Goal: Information Seeking & Learning: Learn about a topic

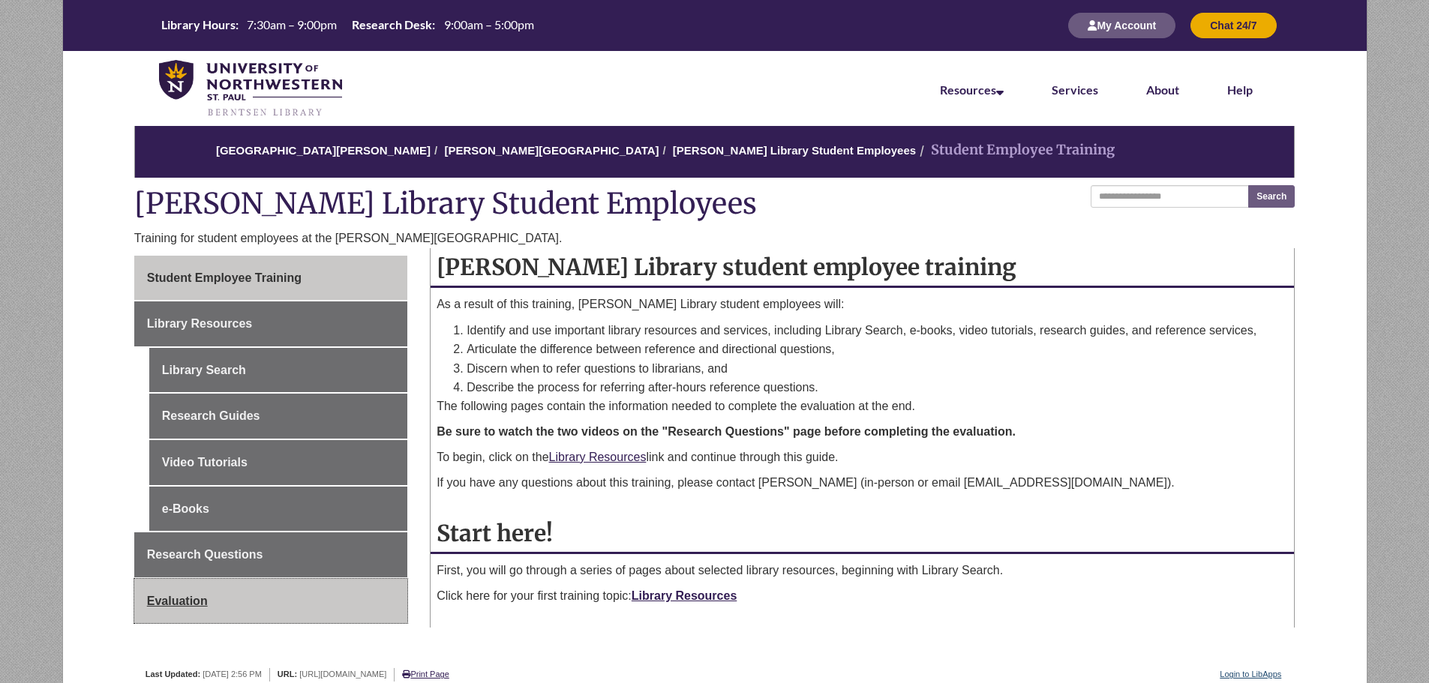
click at [299, 584] on link "Evaluation" at bounding box center [270, 601] width 273 height 45
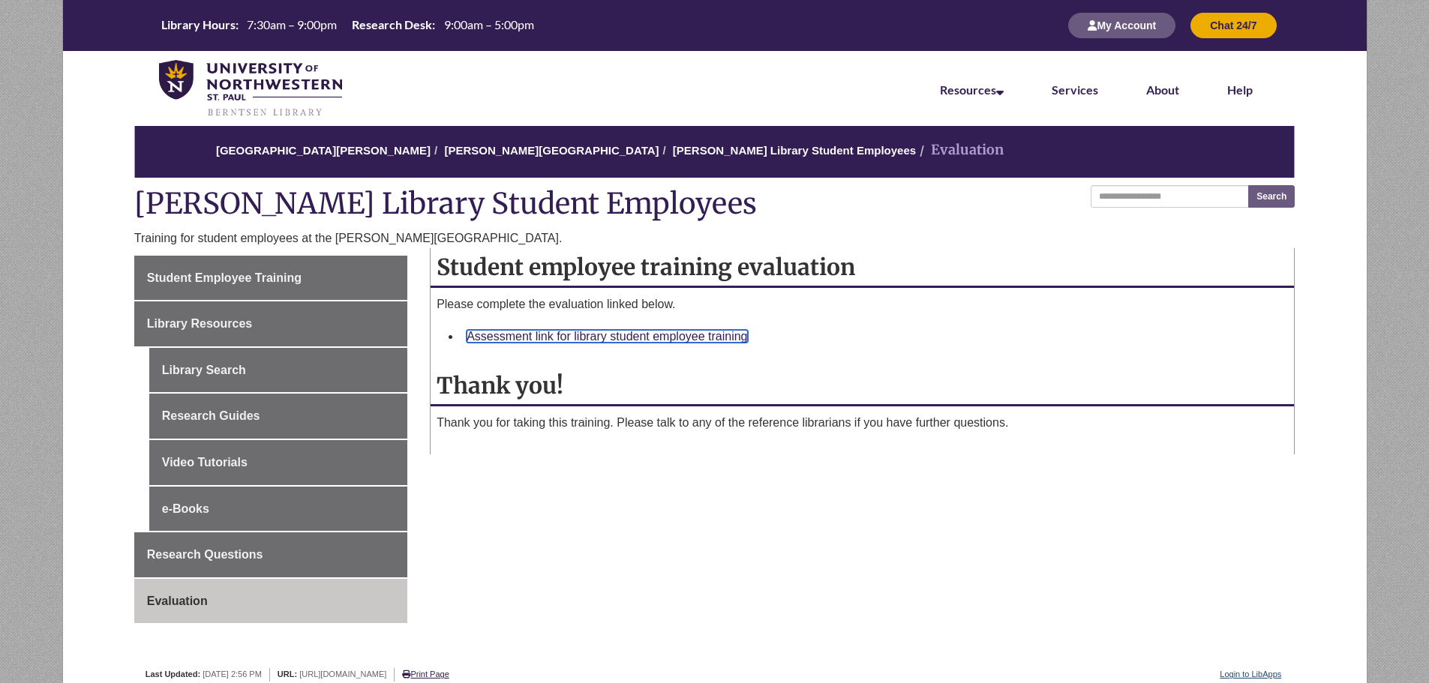
click at [679, 334] on link "Assessment link for library student employee training" at bounding box center [607, 336] width 281 height 13
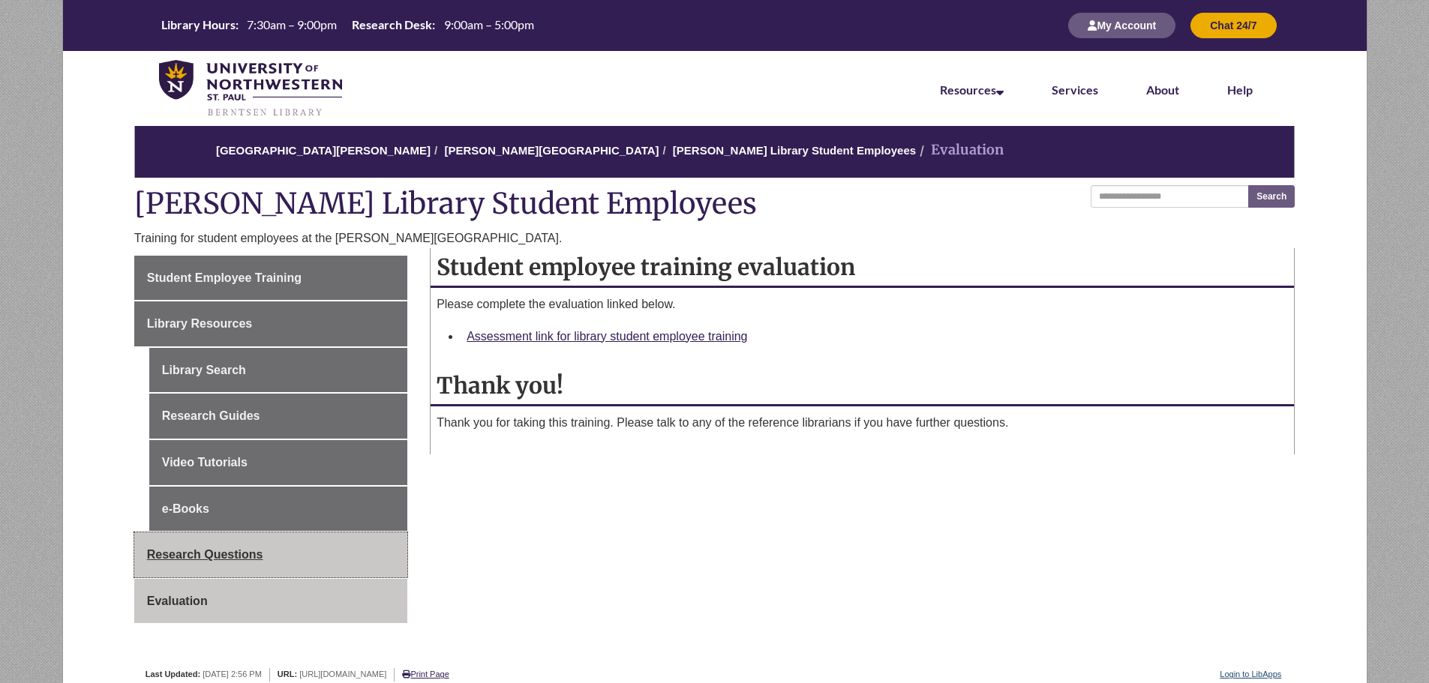
click at [281, 552] on link "Research Questions" at bounding box center [270, 555] width 273 height 45
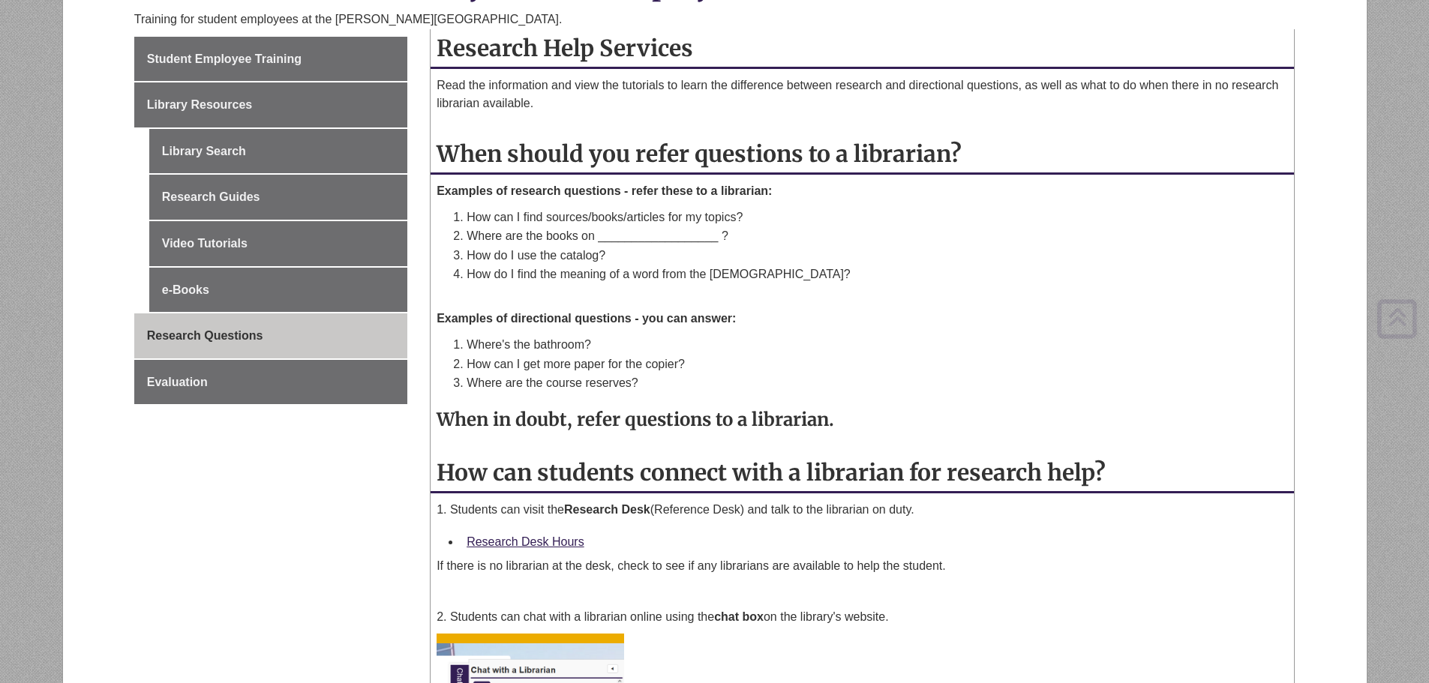
scroll to position [225, 0]
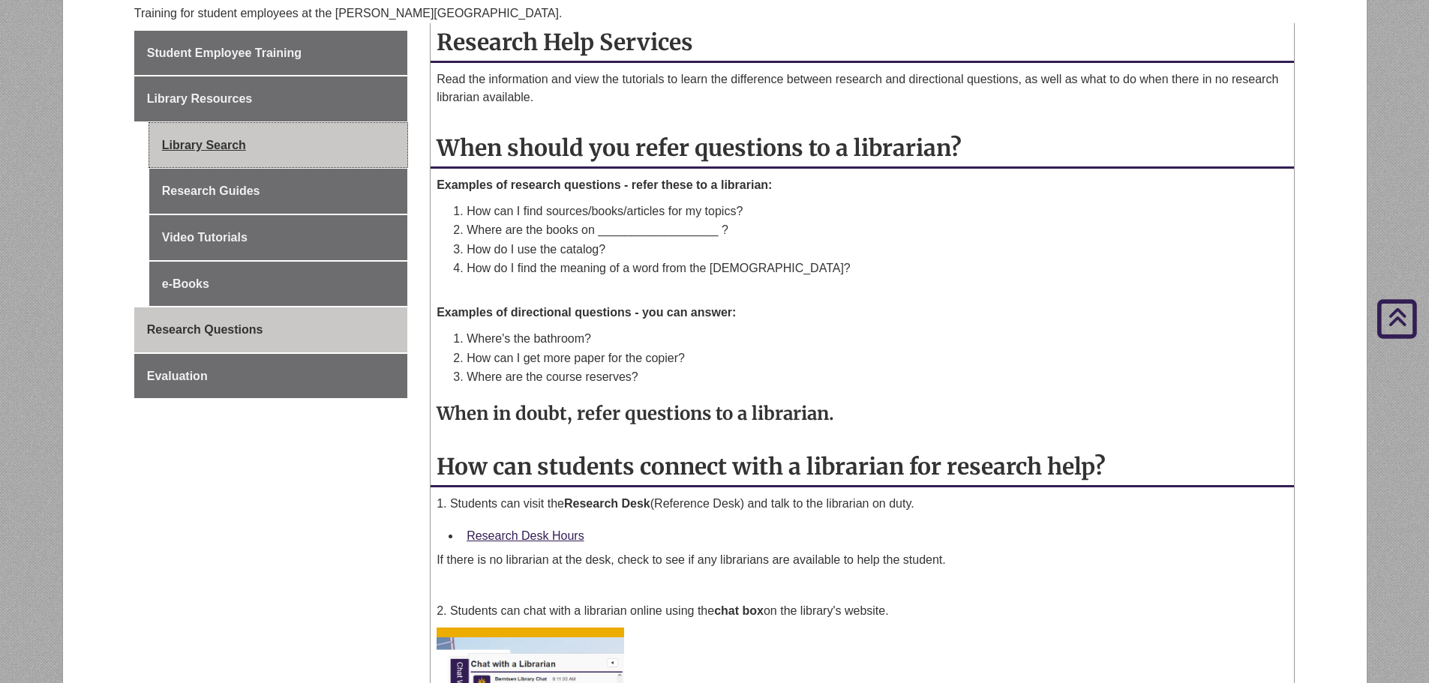
click at [232, 143] on link "Library Search" at bounding box center [278, 145] width 258 height 45
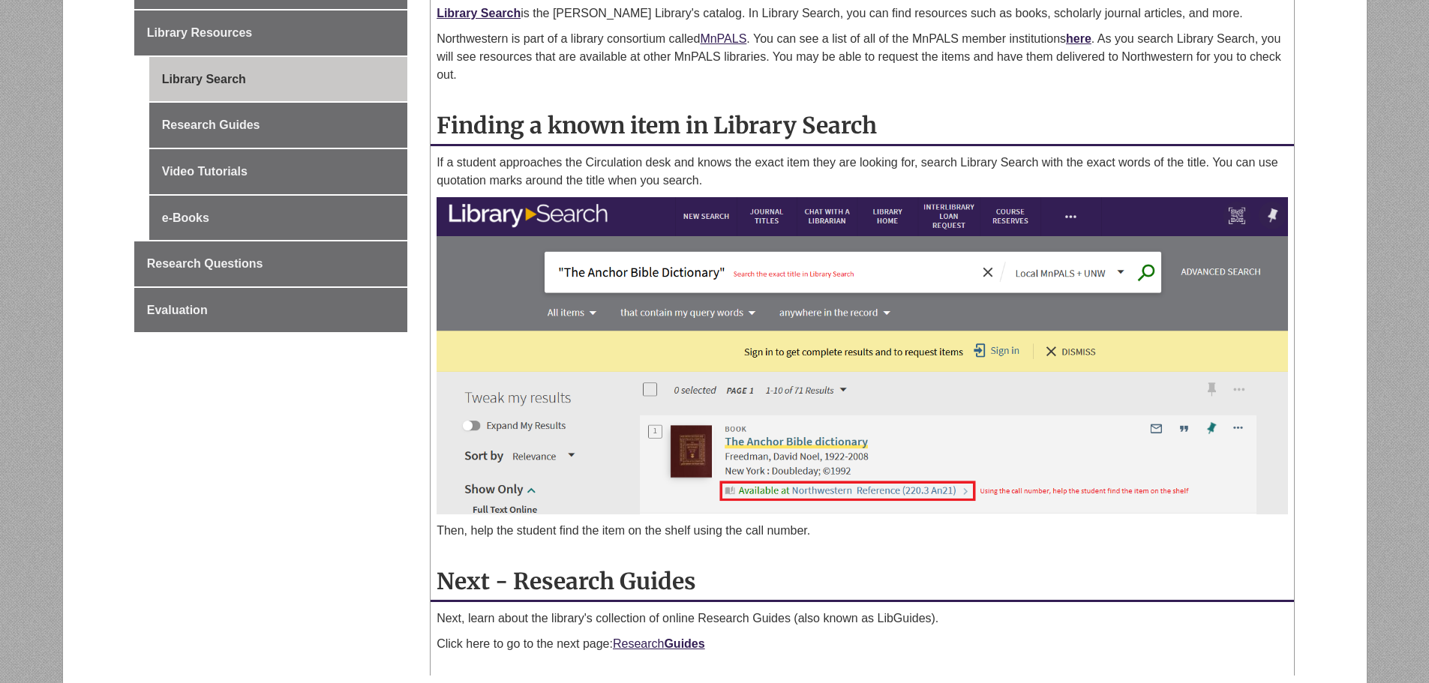
scroll to position [300, 0]
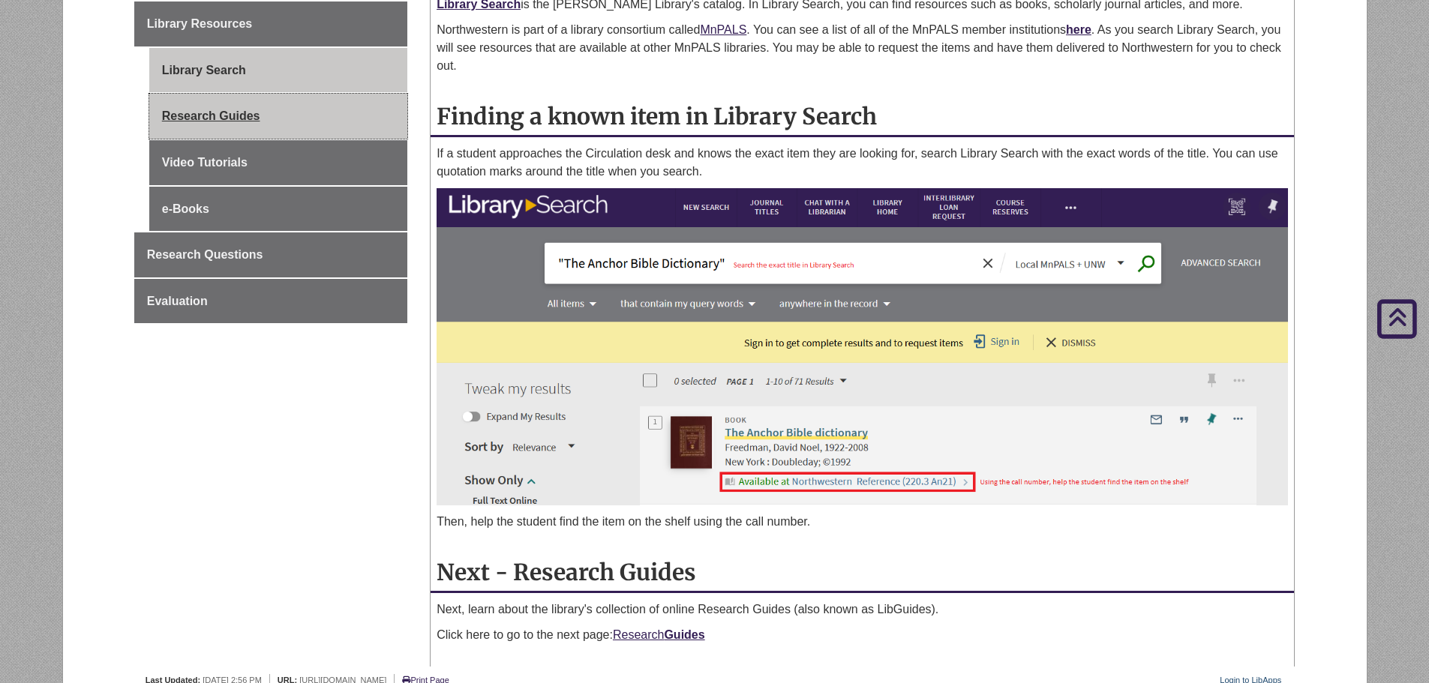
click at [292, 127] on link "Research Guides" at bounding box center [278, 116] width 258 height 45
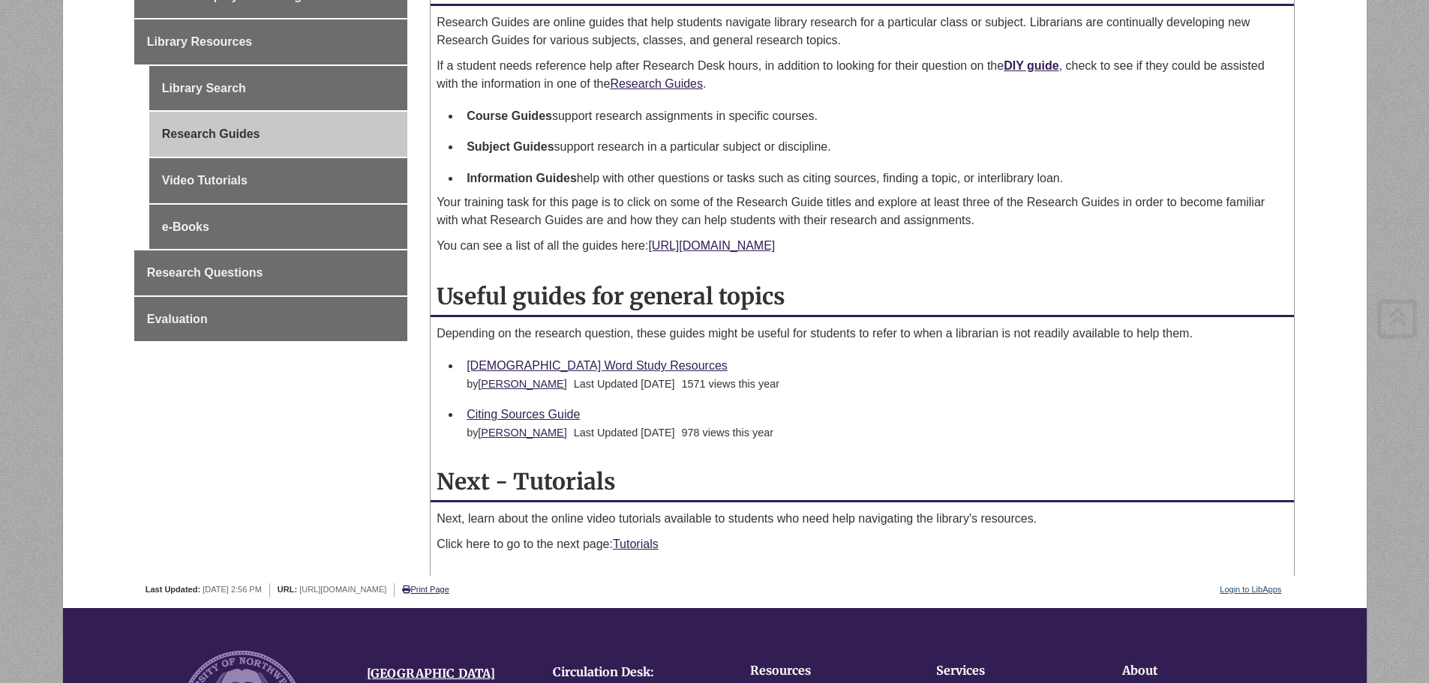
scroll to position [375, 0]
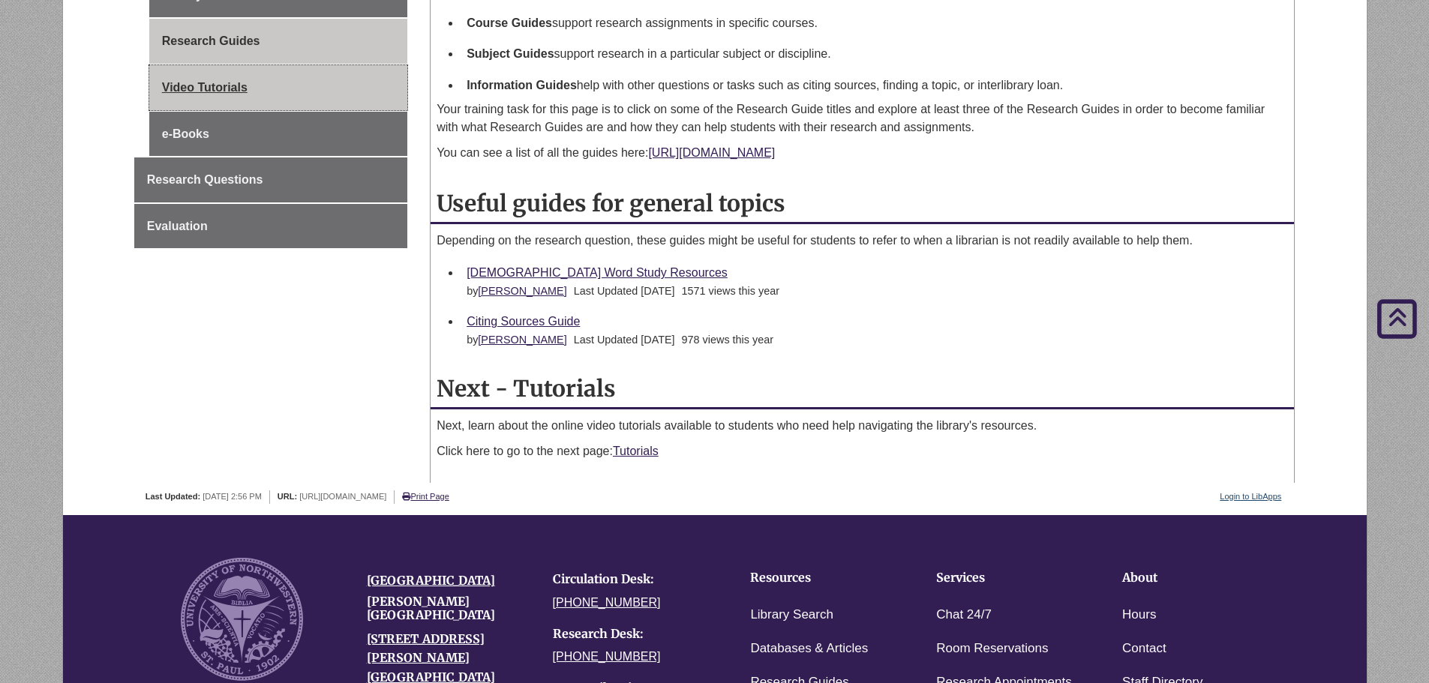
click at [243, 77] on link "Video Tutorials" at bounding box center [278, 87] width 258 height 45
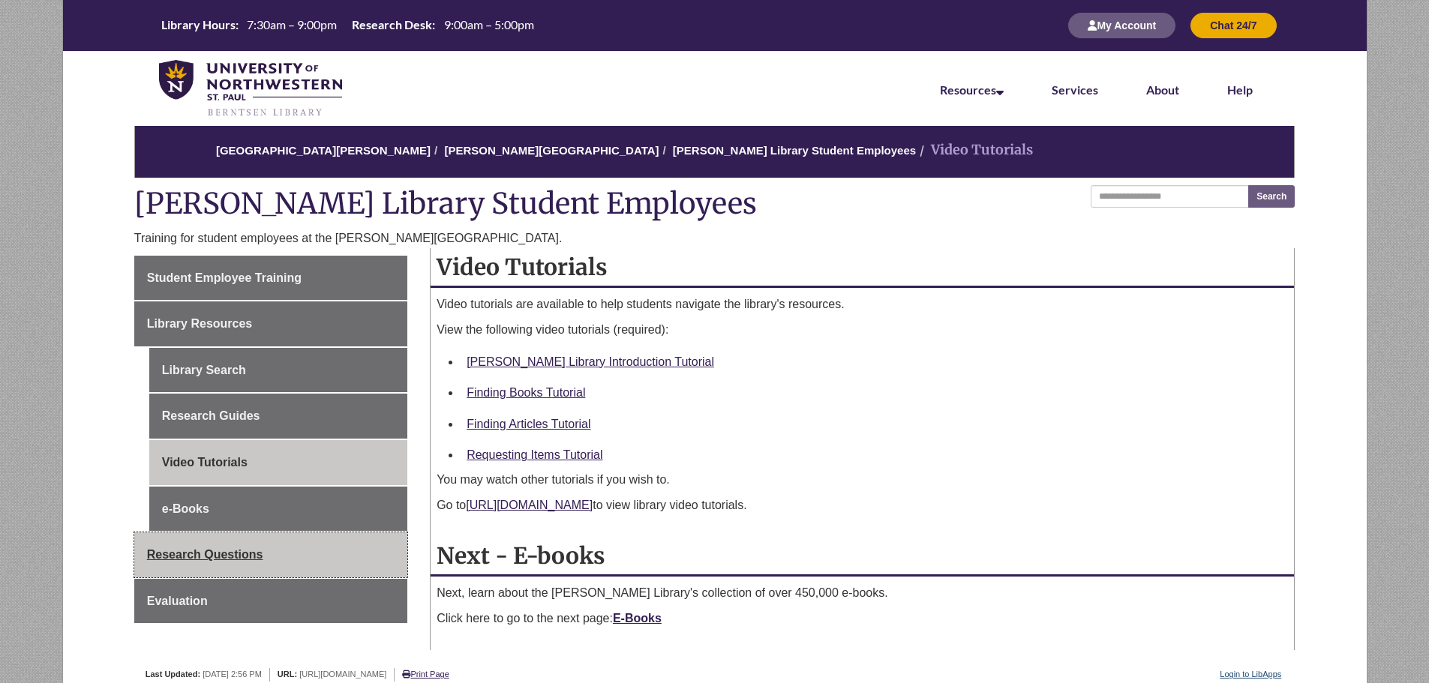
click at [212, 551] on span "Research Questions" at bounding box center [205, 554] width 116 height 13
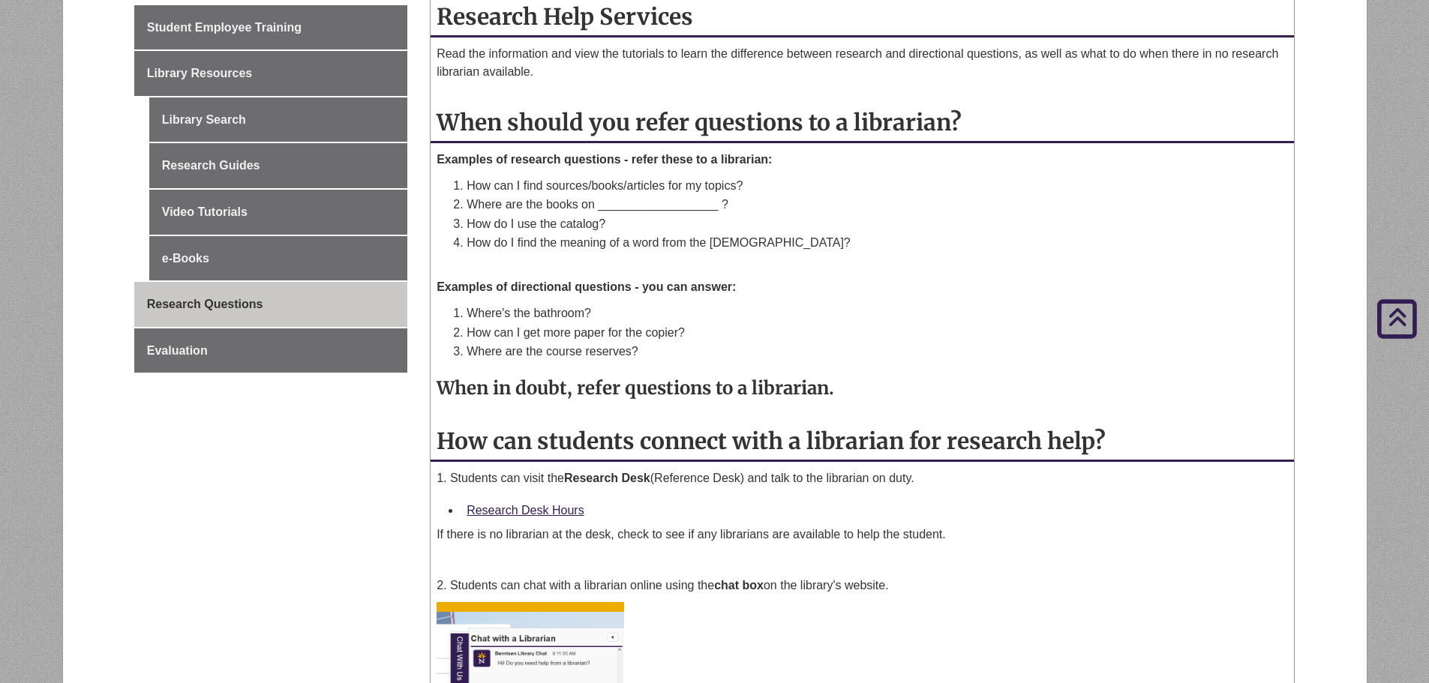
scroll to position [225, 0]
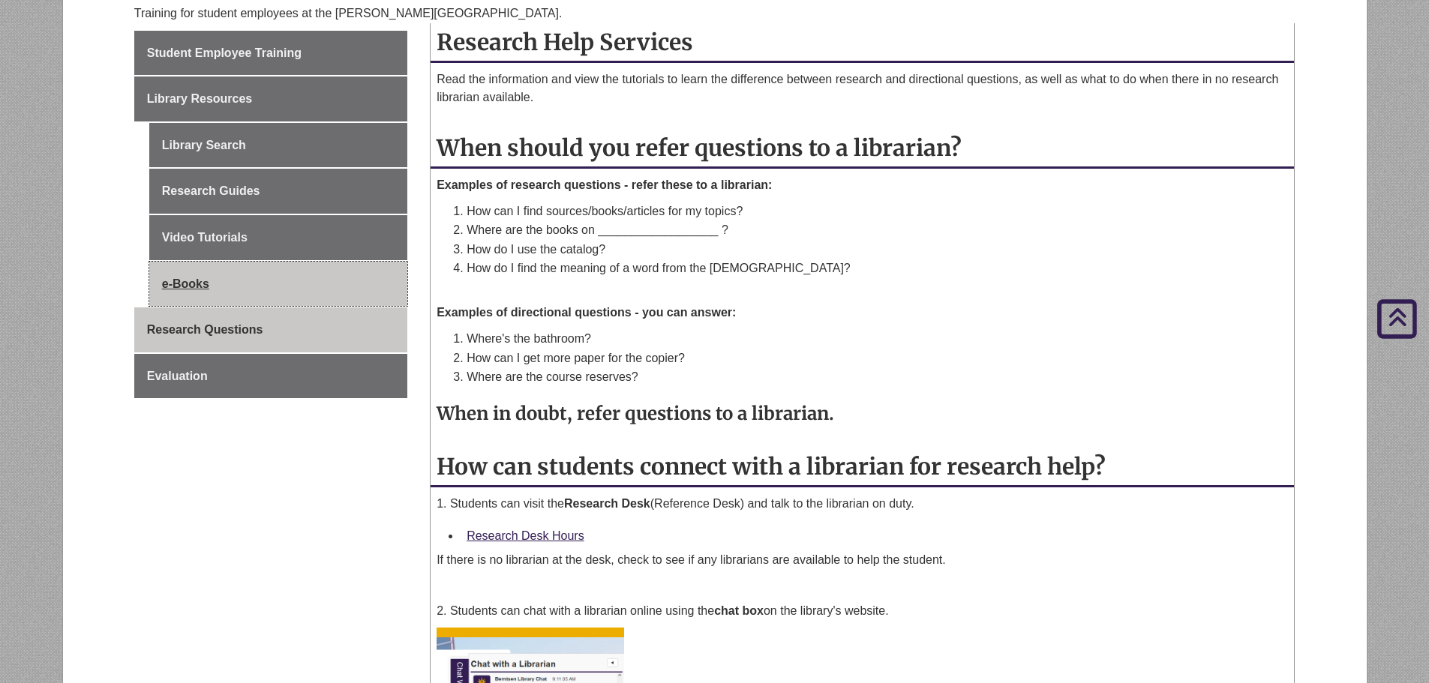
click at [193, 266] on link "e-Books" at bounding box center [278, 284] width 258 height 45
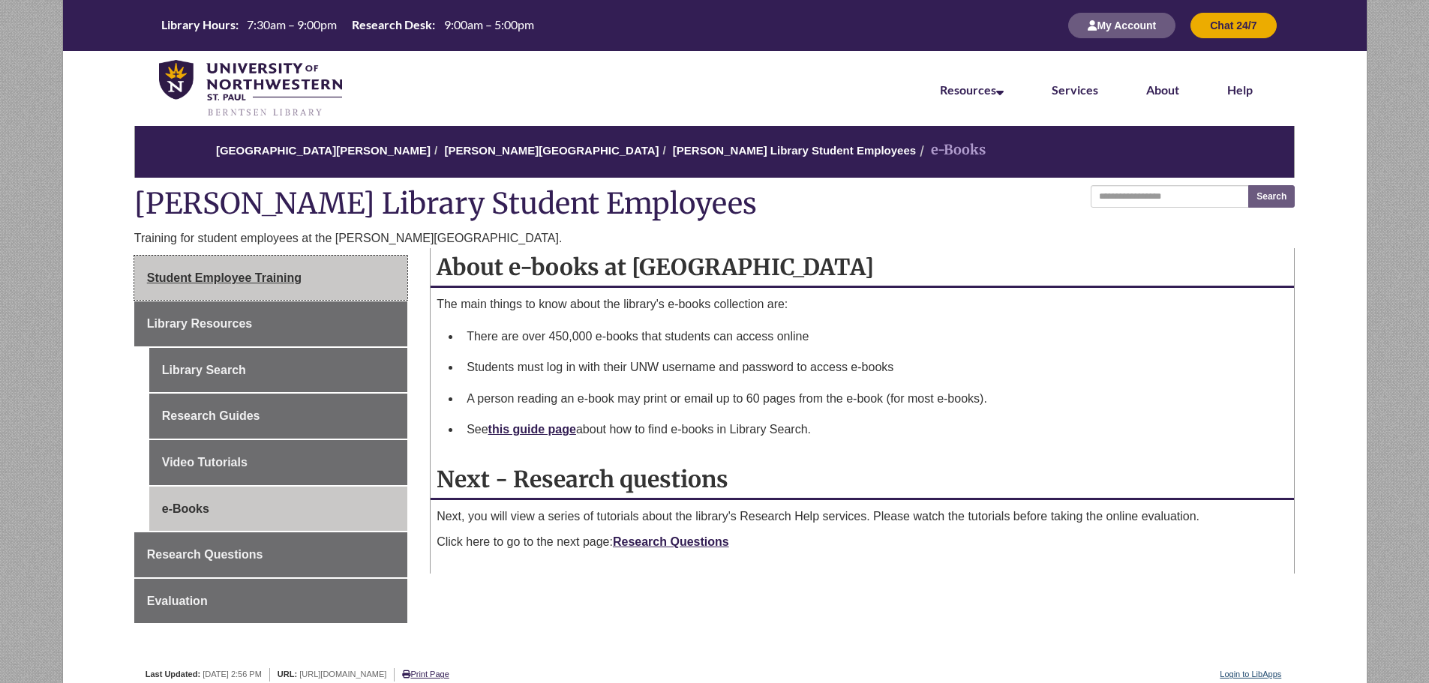
click at [297, 289] on link "Student Employee Training" at bounding box center [270, 278] width 273 height 45
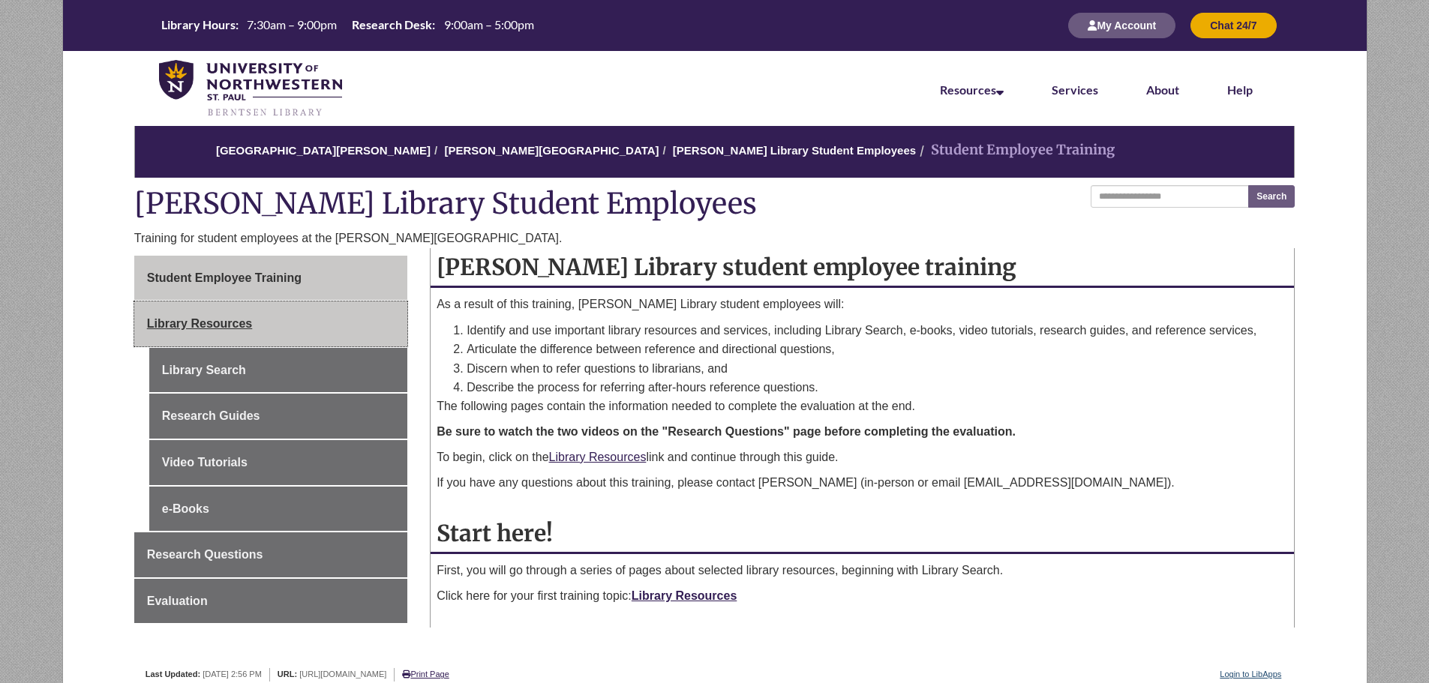
click at [330, 344] on link "Library Resources" at bounding box center [270, 324] width 273 height 45
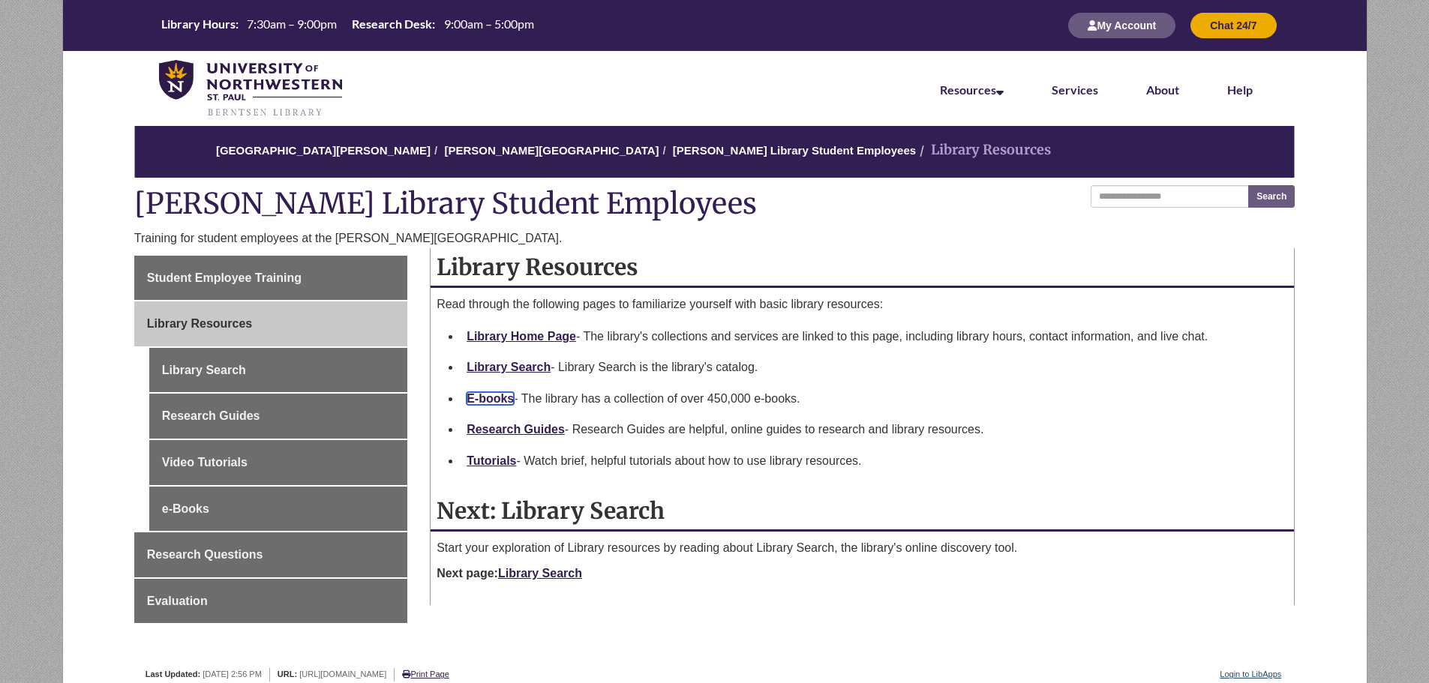
click at [494, 396] on link "E-books" at bounding box center [490, 398] width 47 height 13
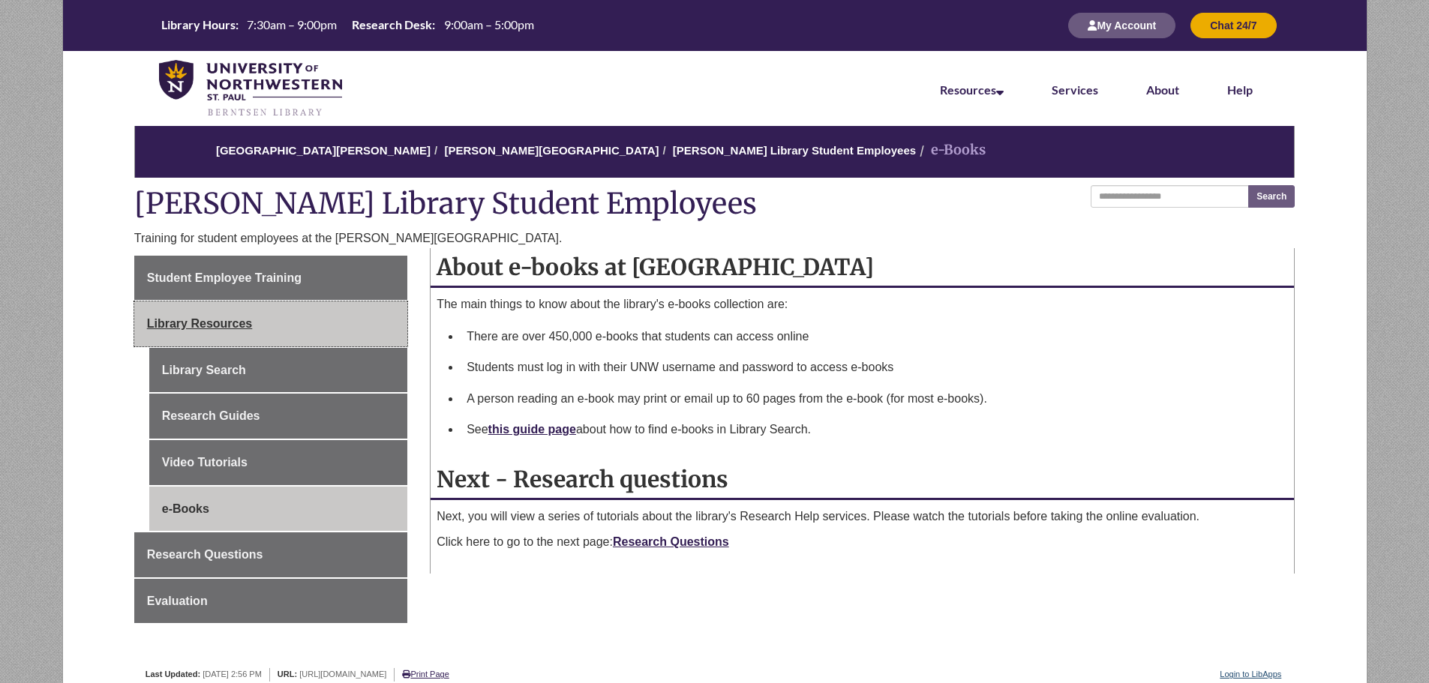
click at [203, 328] on span "Library Resources" at bounding box center [200, 323] width 106 height 13
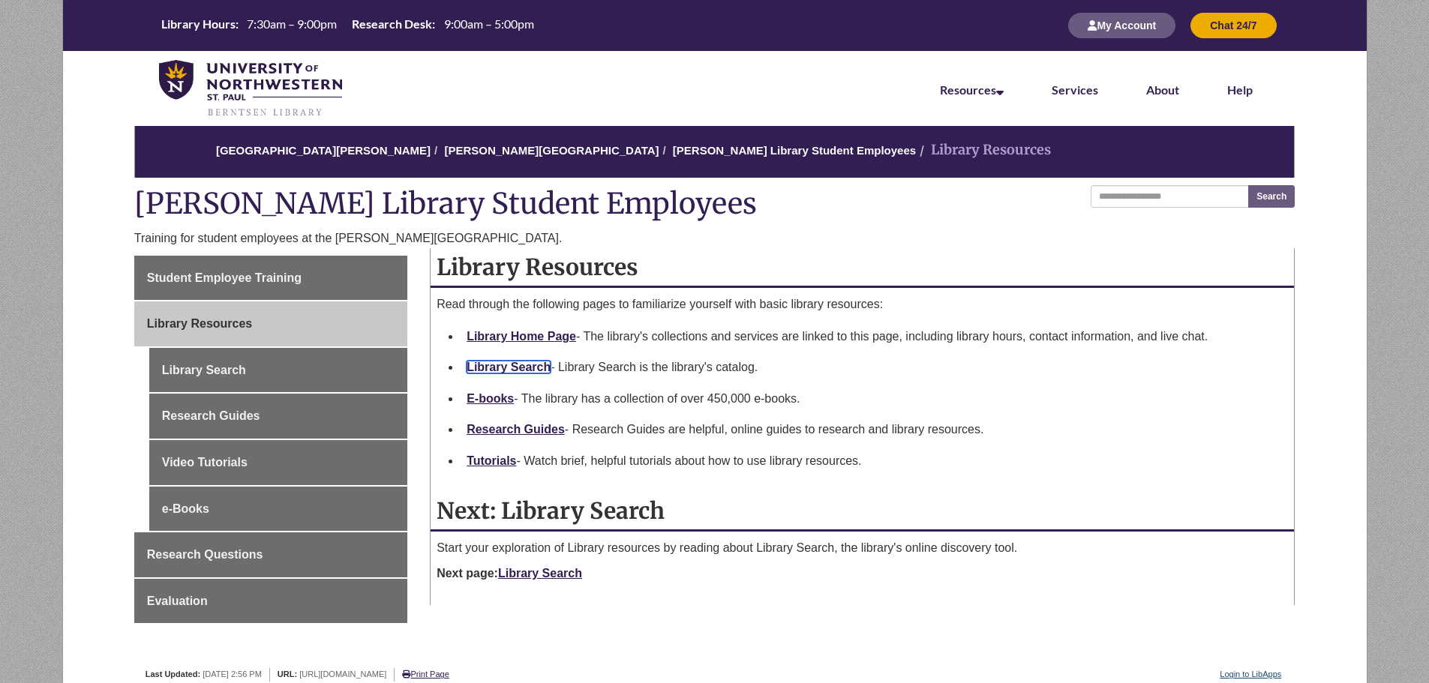
click at [493, 370] on link "Library Search" at bounding box center [509, 367] width 84 height 13
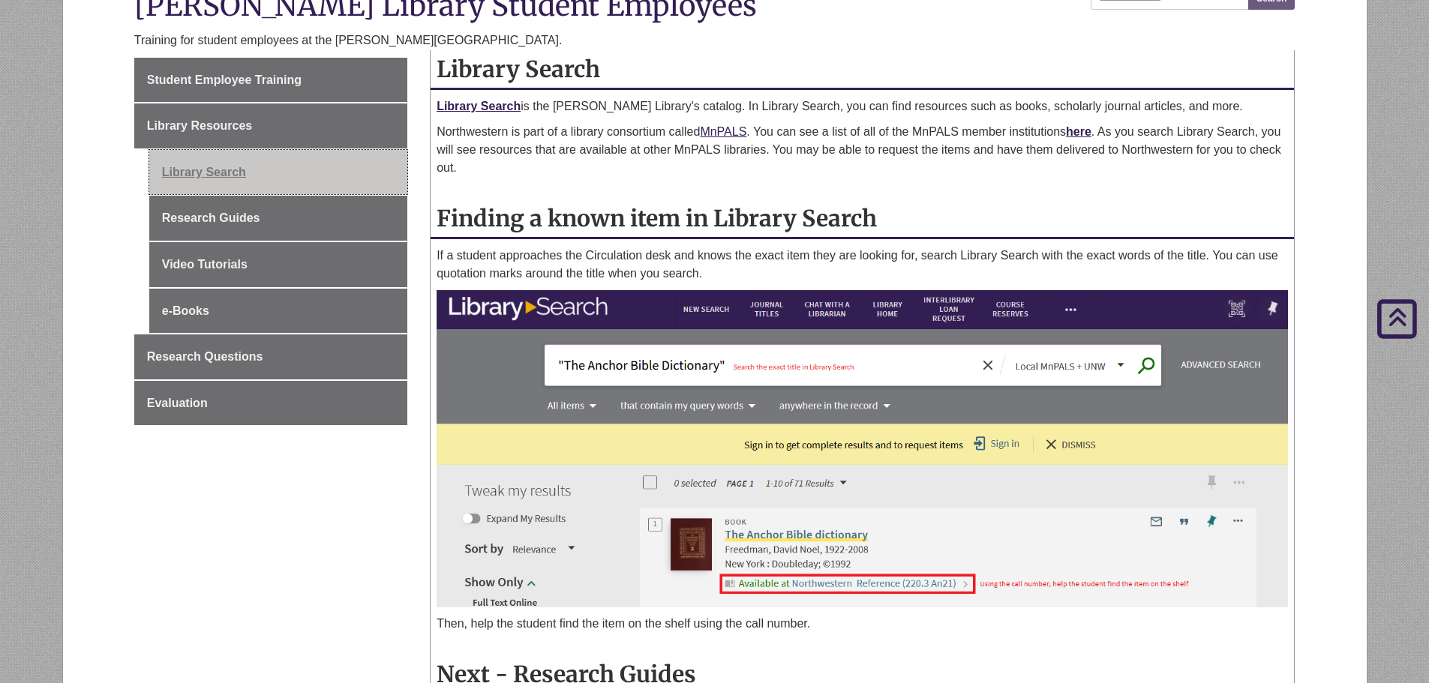
scroll to position [225, 0]
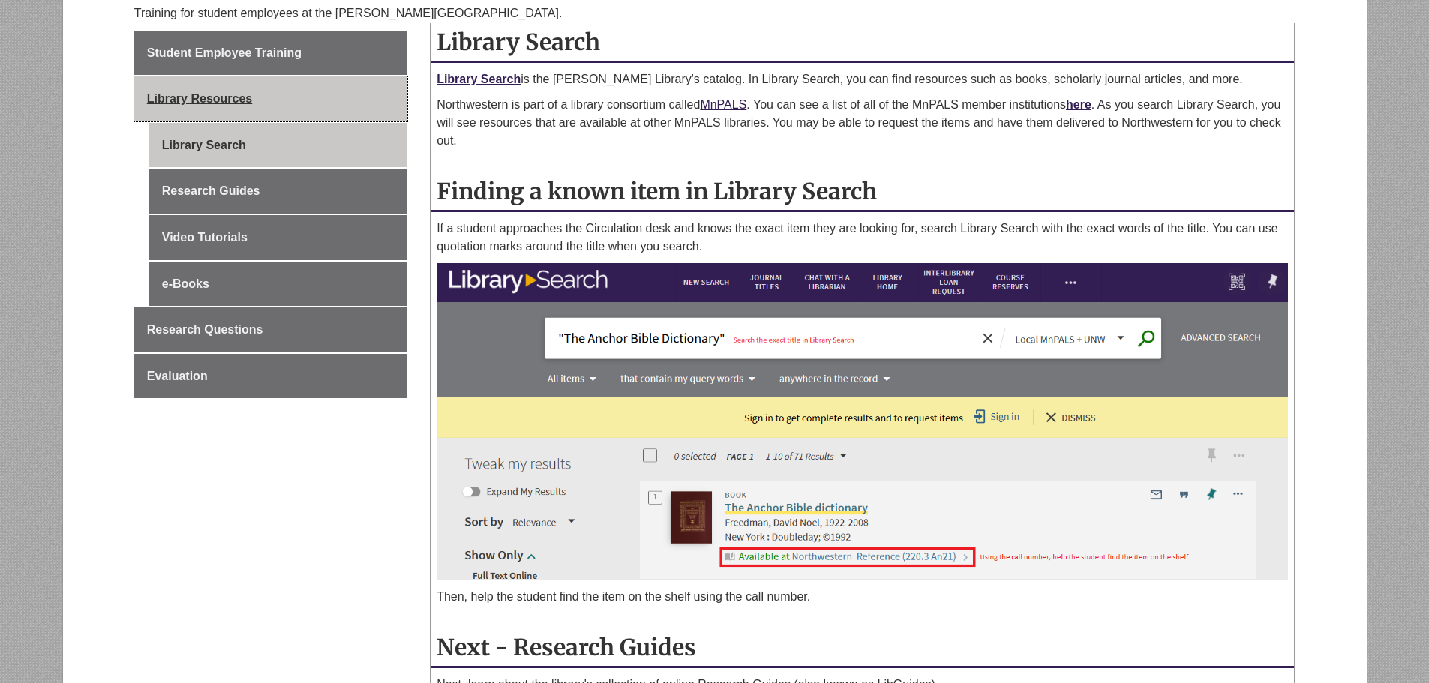
click at [290, 120] on link "Library Resources" at bounding box center [270, 99] width 273 height 45
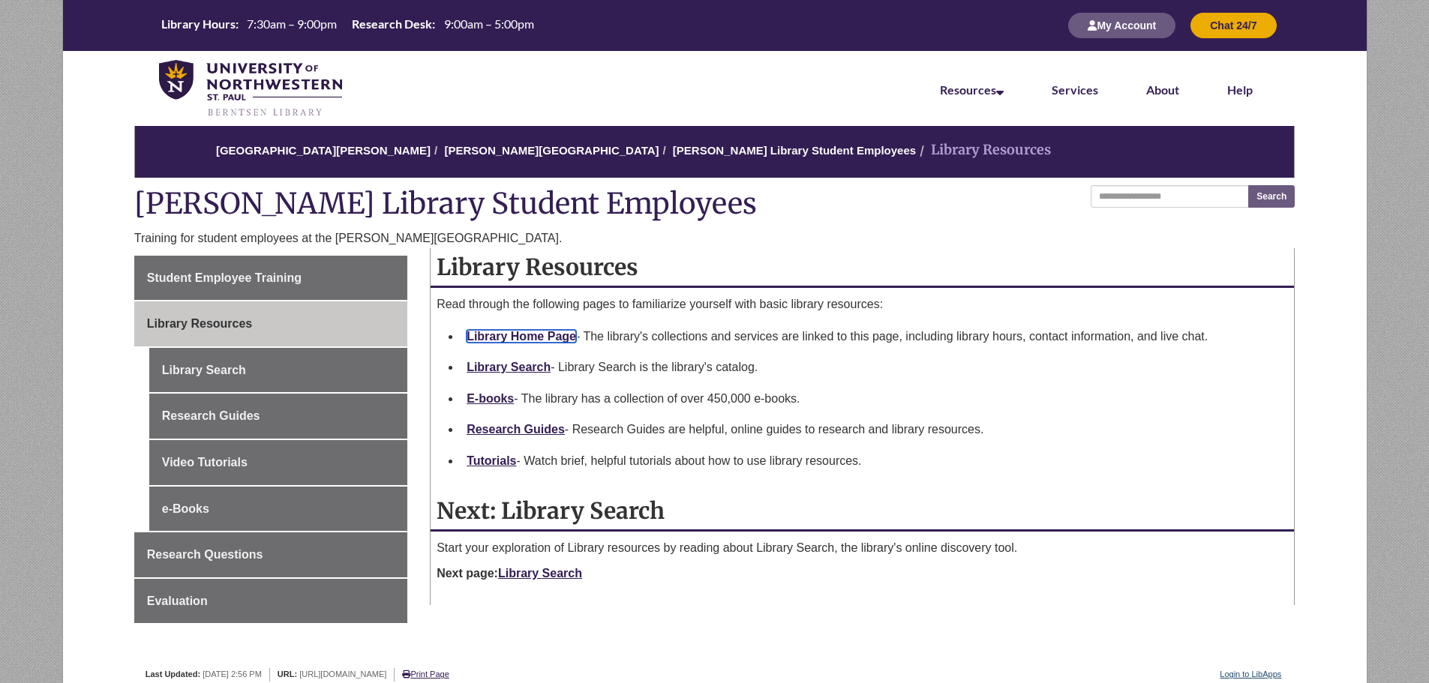
click at [527, 331] on link "Library Home Page" at bounding box center [522, 336] width 110 height 13
click at [516, 422] on li "Research Guides - Research Guides are helpful, online guides to research and li…" at bounding box center [874, 430] width 827 height 32
click at [521, 434] on link "Research Guides" at bounding box center [516, 429] width 98 height 13
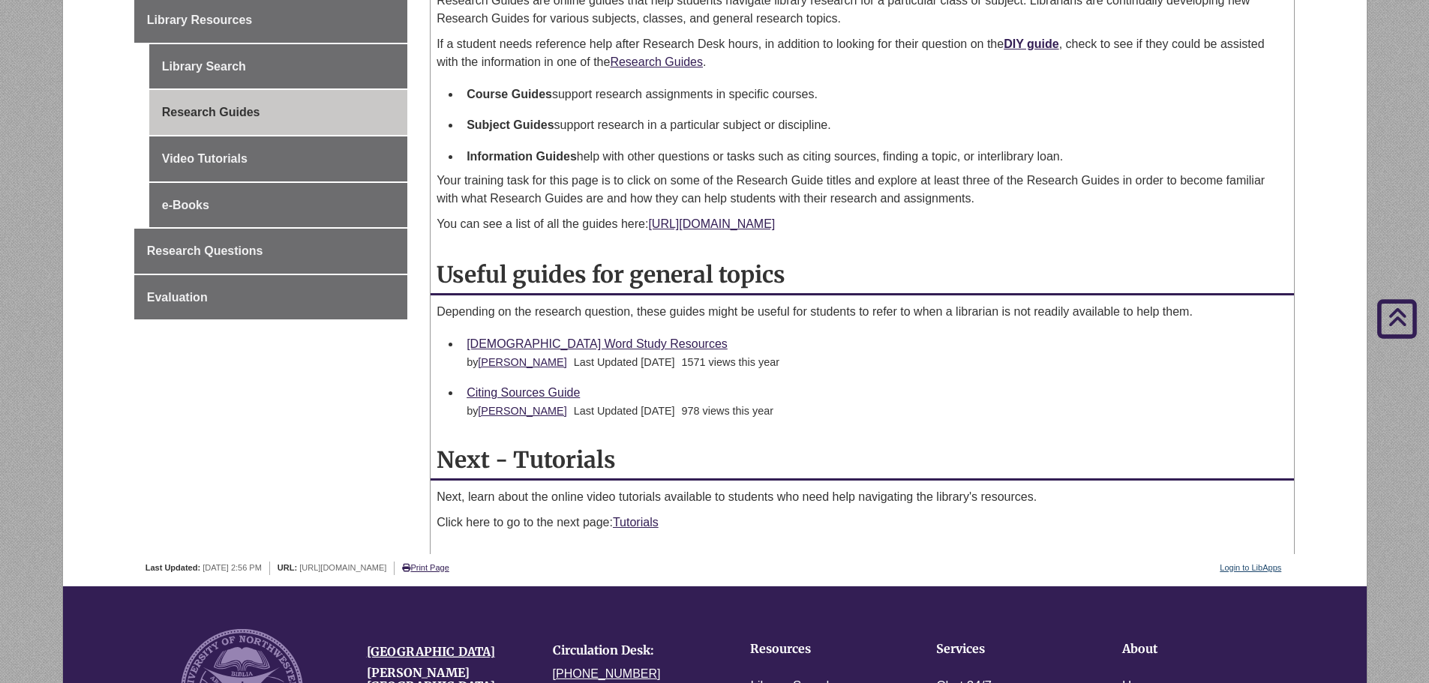
scroll to position [375, 0]
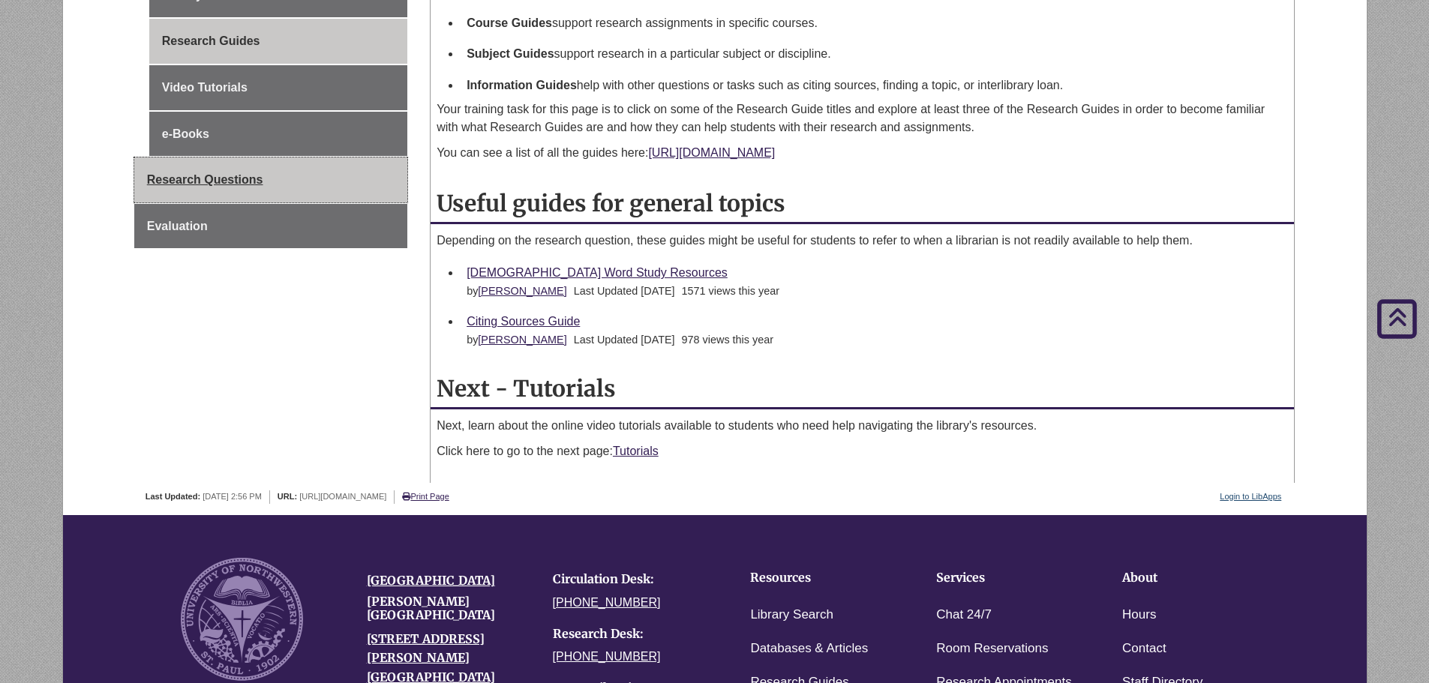
click at [297, 164] on link "Research Questions" at bounding box center [270, 180] width 273 height 45
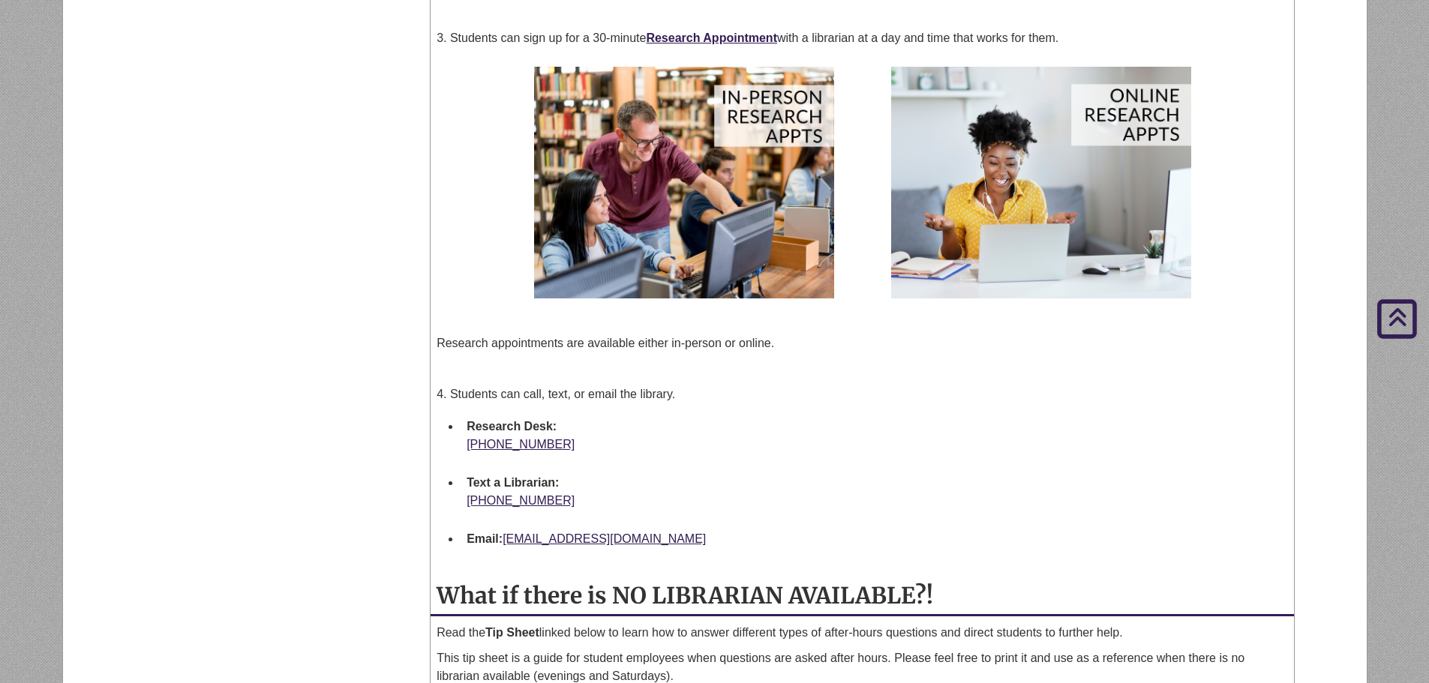
scroll to position [1500, 0]
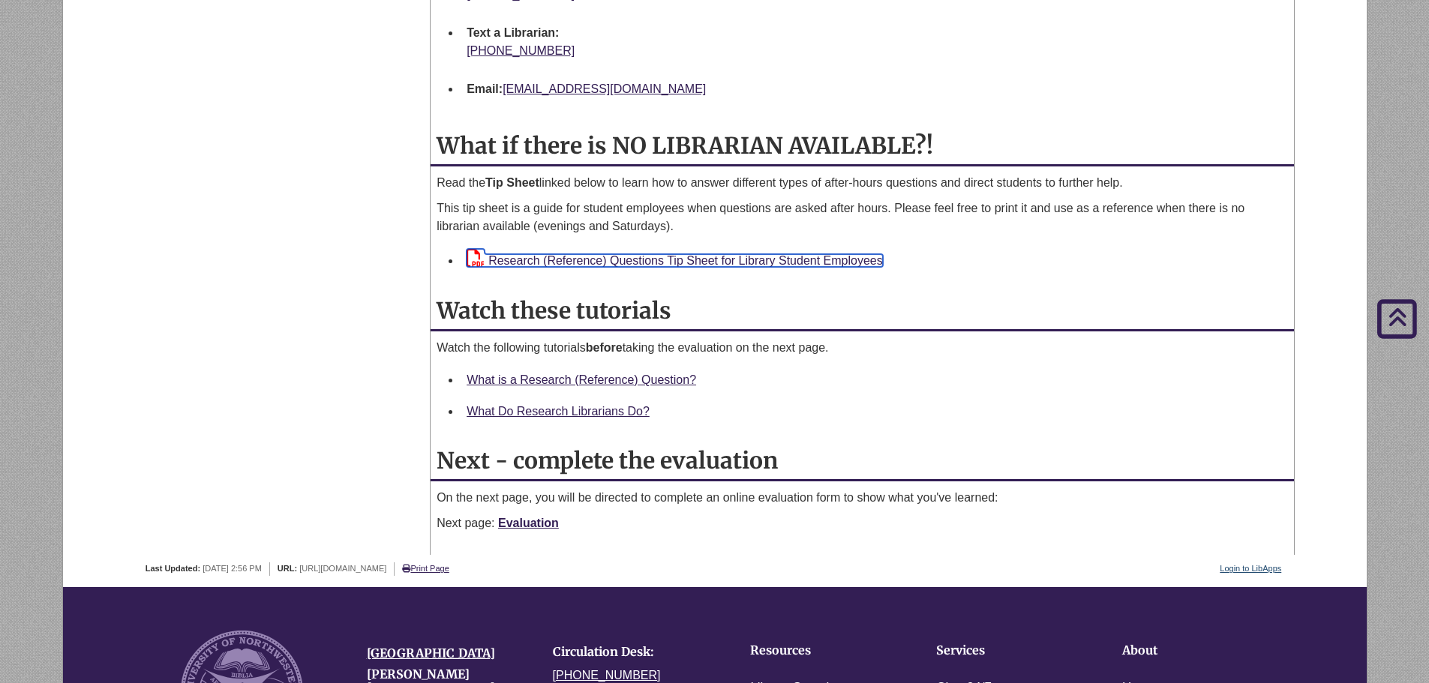
click at [563, 266] on link "Research (Reference) Questions Tip Sheet for Library Student Employees" at bounding box center [675, 260] width 416 height 13
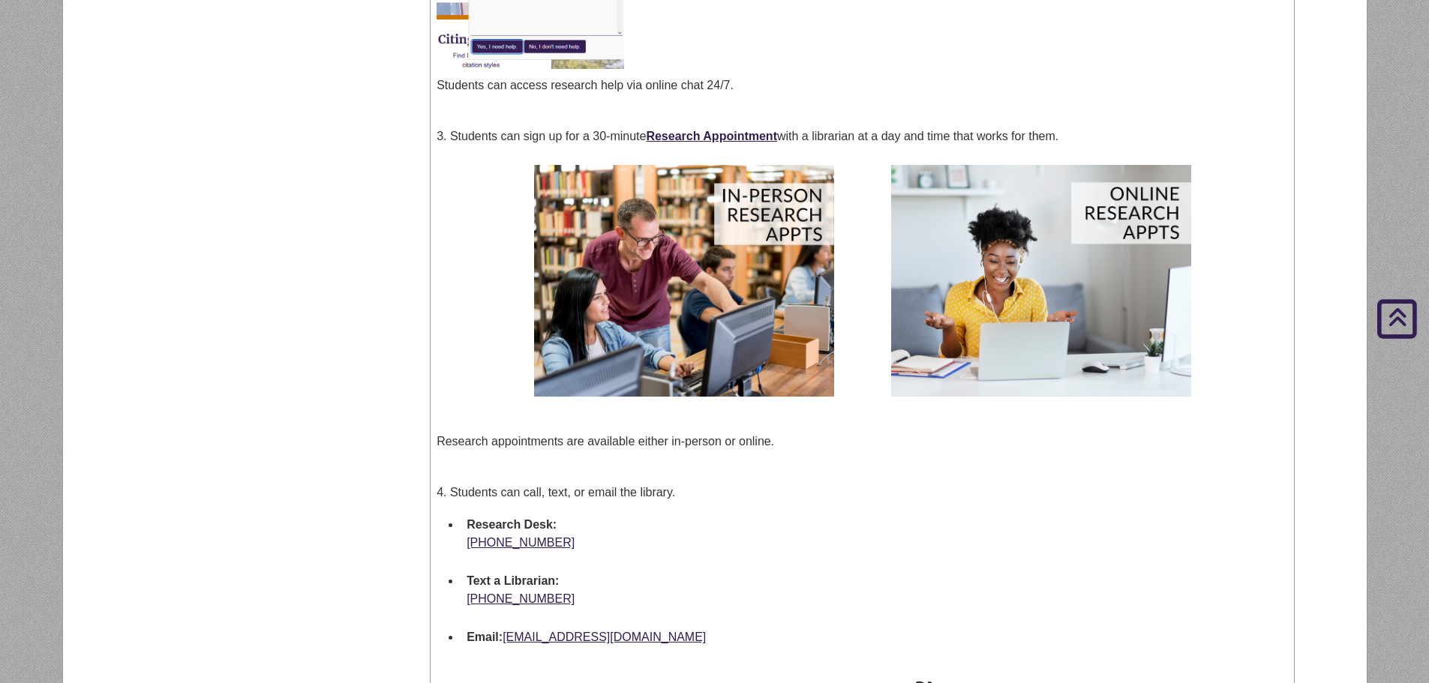
scroll to position [975, 0]
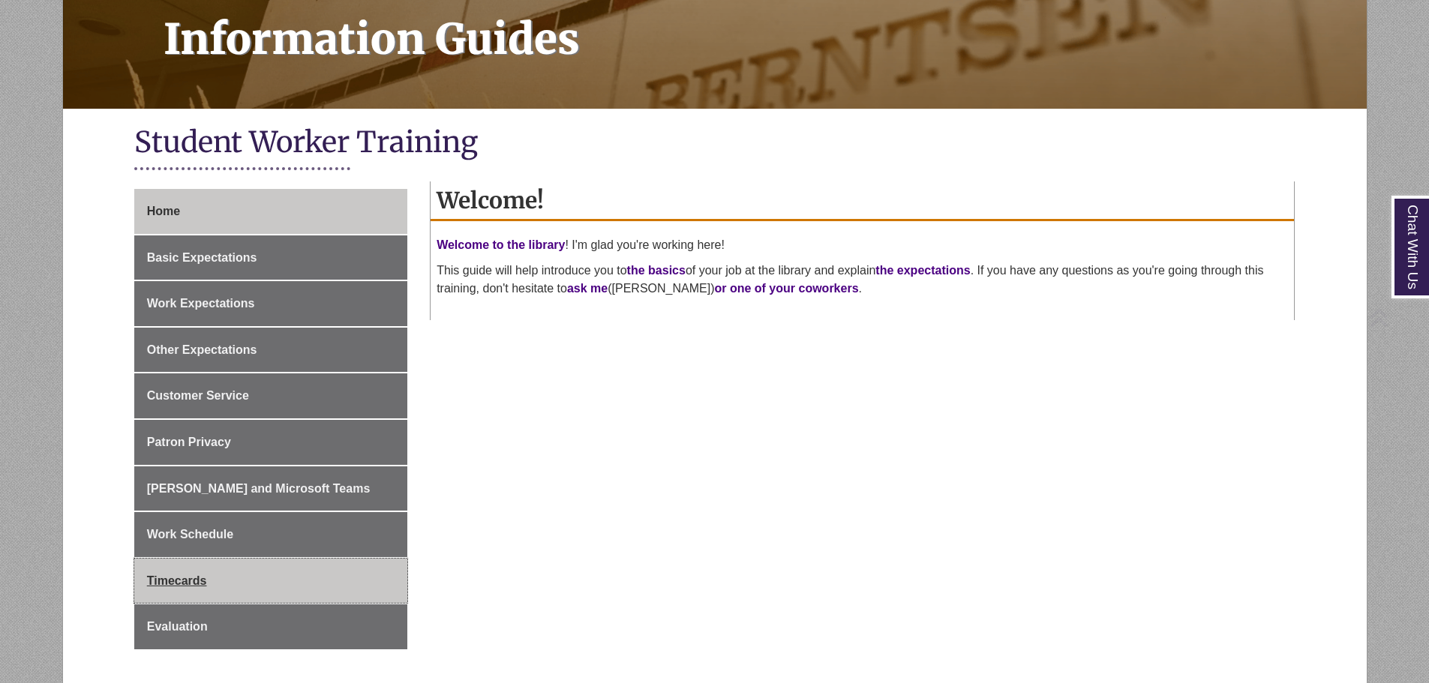
scroll to position [300, 0]
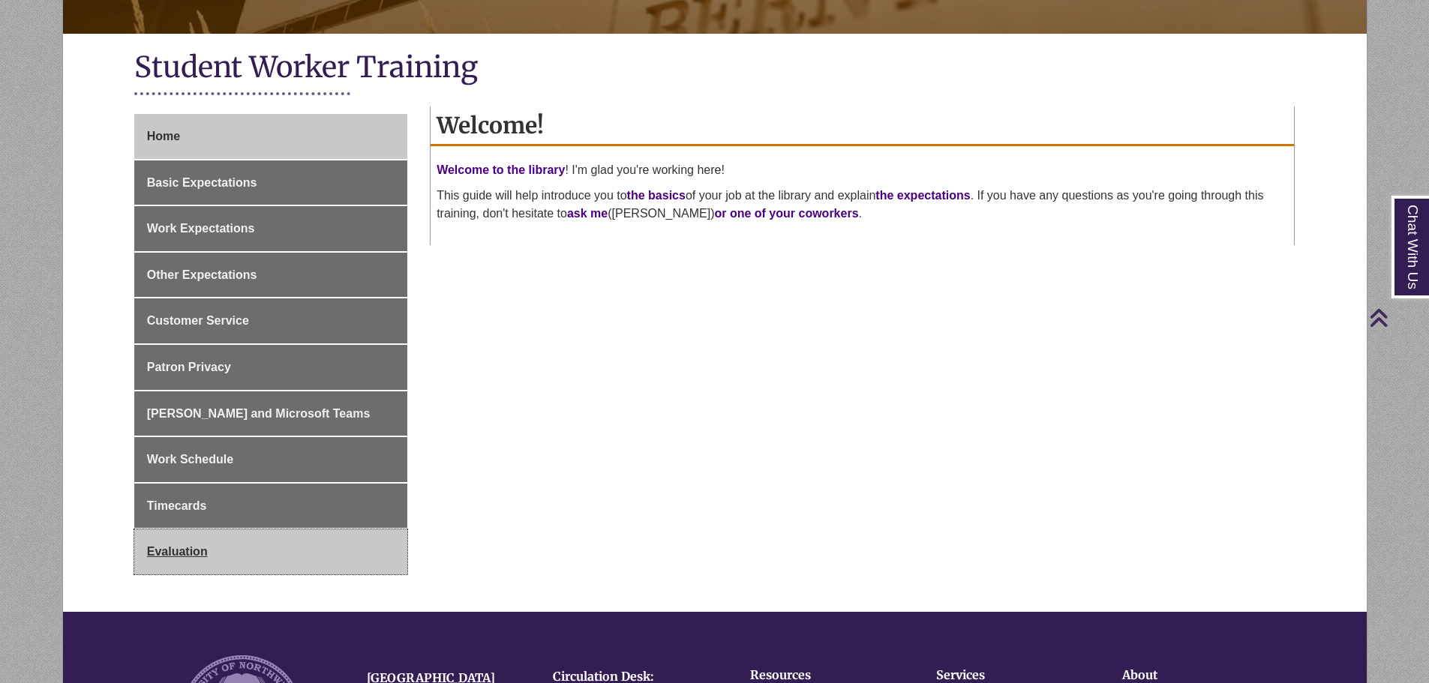
click at [353, 534] on link "Evaluation" at bounding box center [270, 552] width 273 height 45
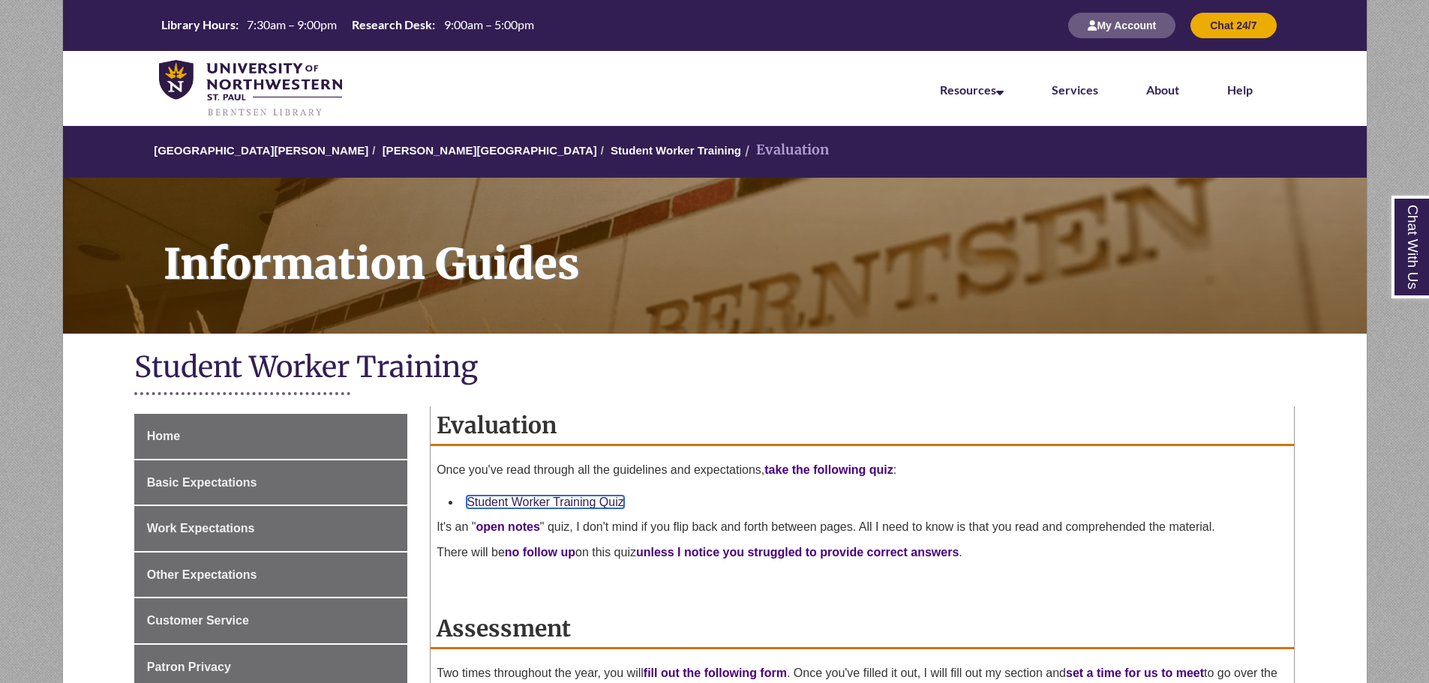
click at [612, 503] on link "Student Worker Training Quiz" at bounding box center [546, 502] width 158 height 13
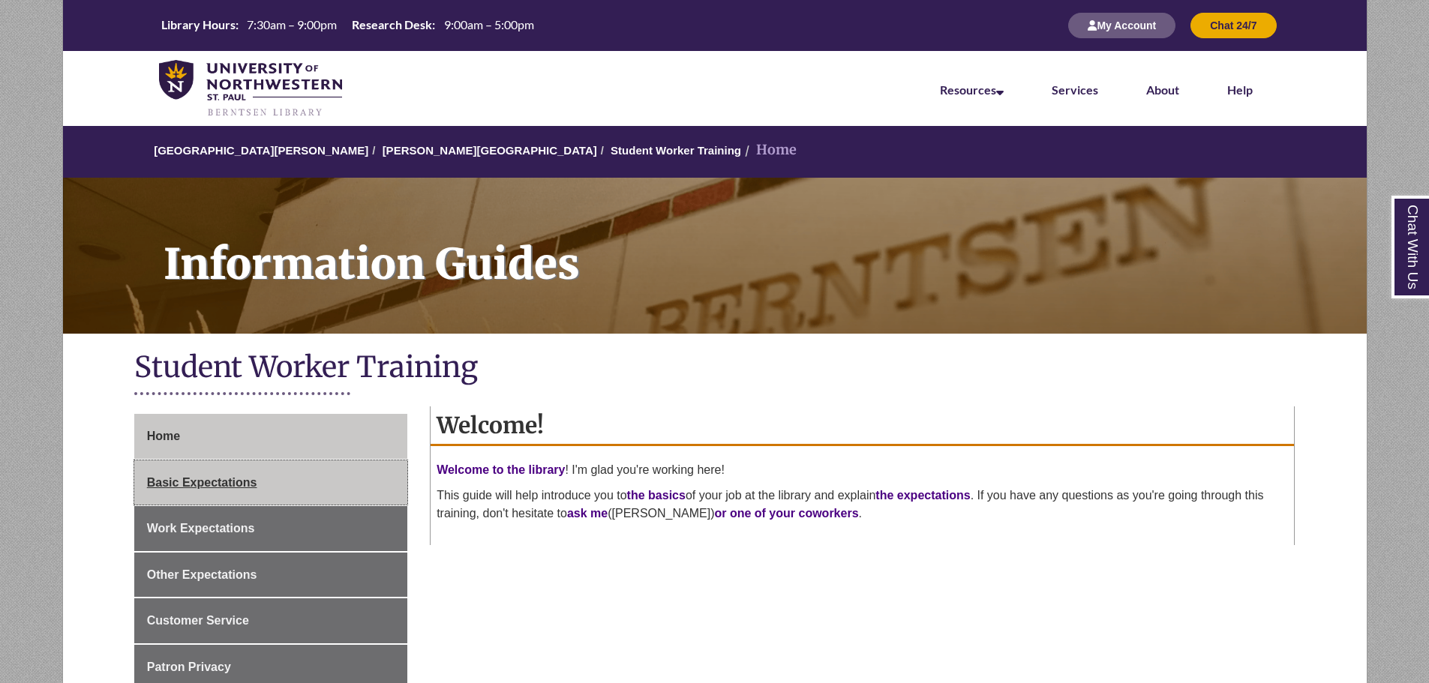
click at [316, 482] on link "Basic Expectations" at bounding box center [270, 483] width 273 height 45
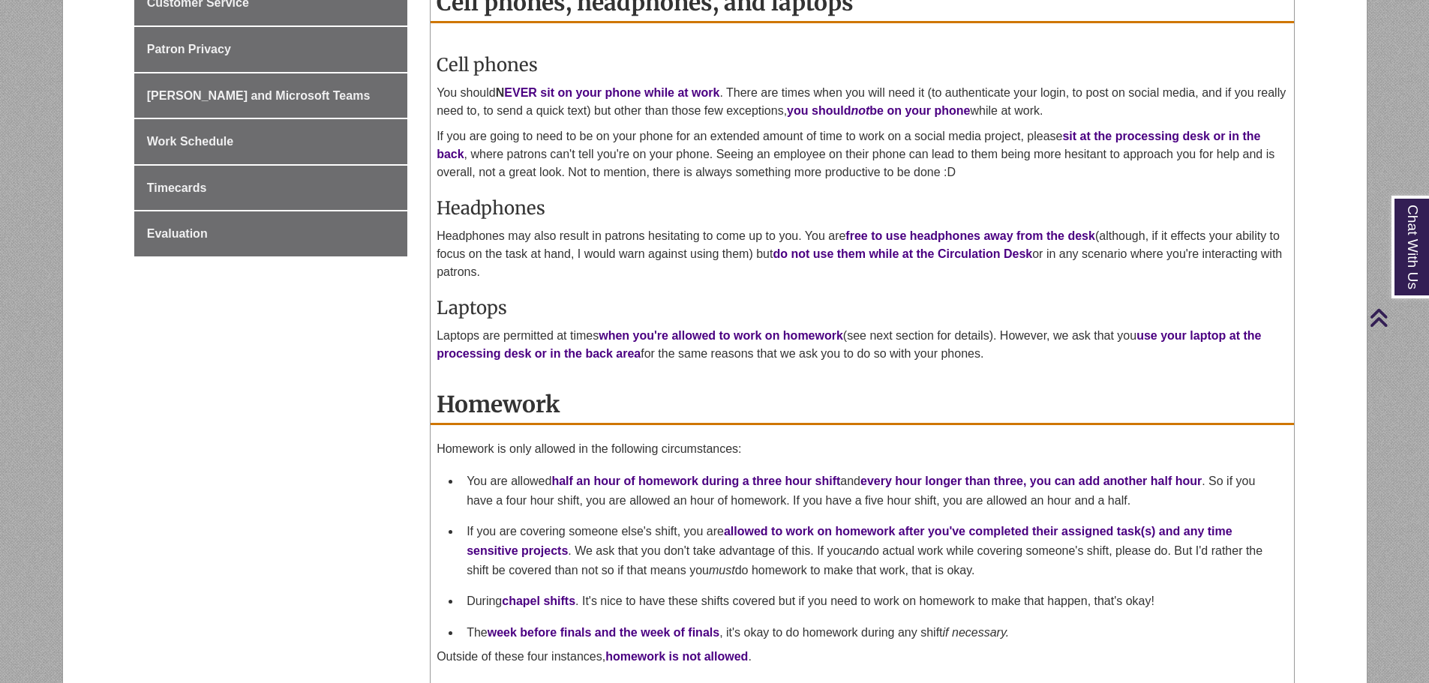
scroll to position [300, 0]
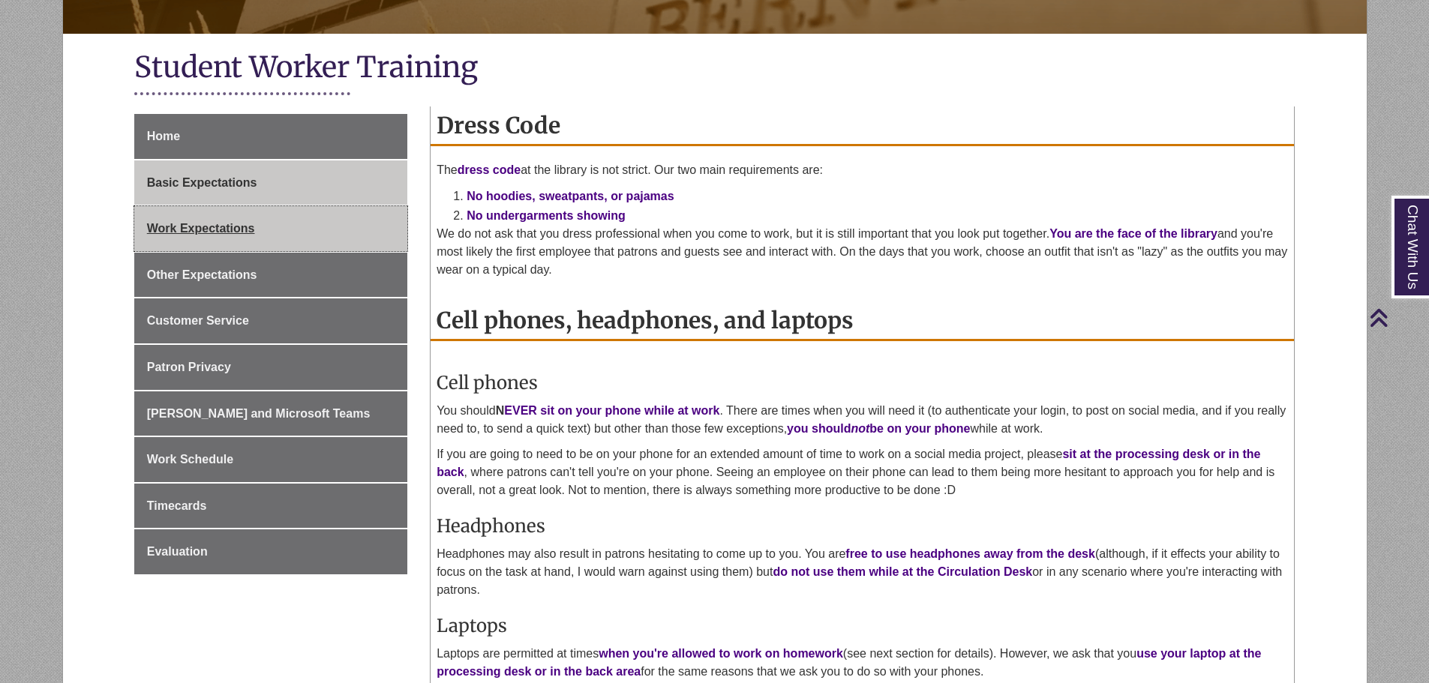
click at [326, 233] on link "Work Expectations" at bounding box center [270, 228] width 273 height 45
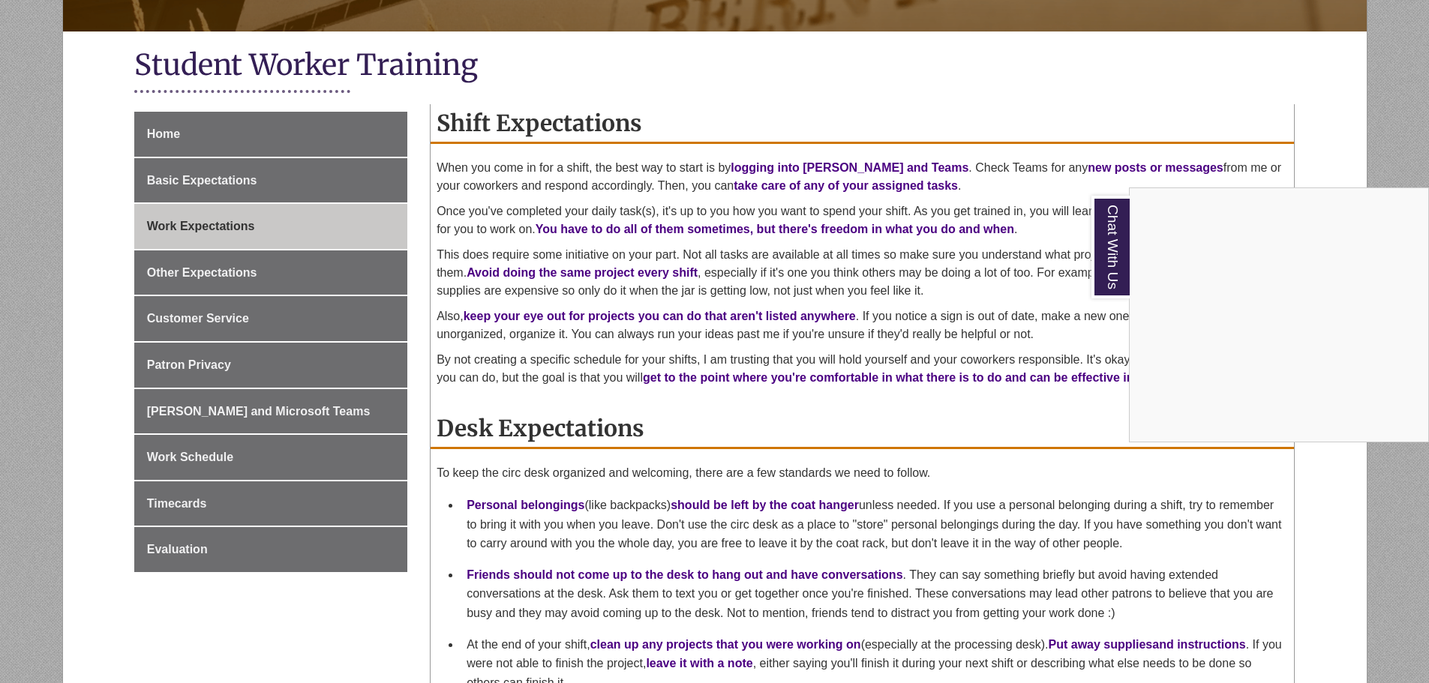
scroll to position [300, 0]
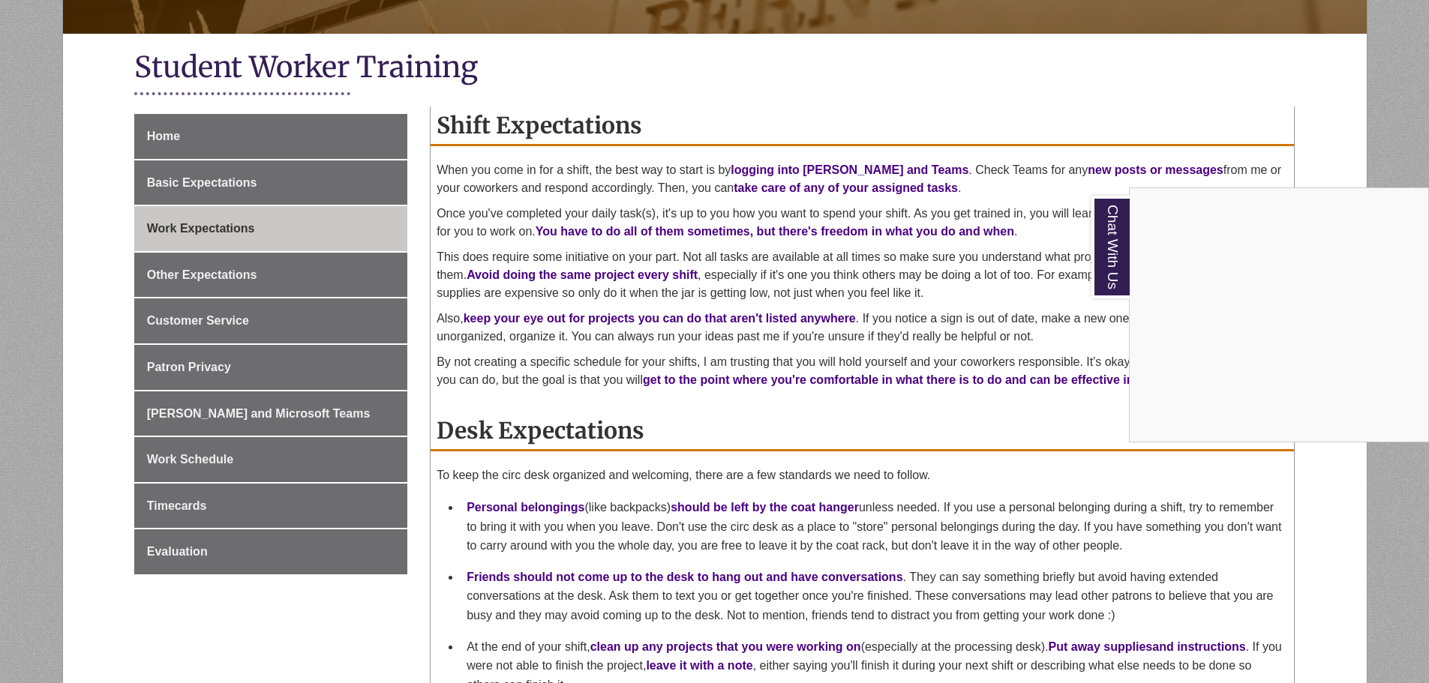
click at [303, 191] on div "Chat With Us" at bounding box center [714, 341] width 1429 height 683
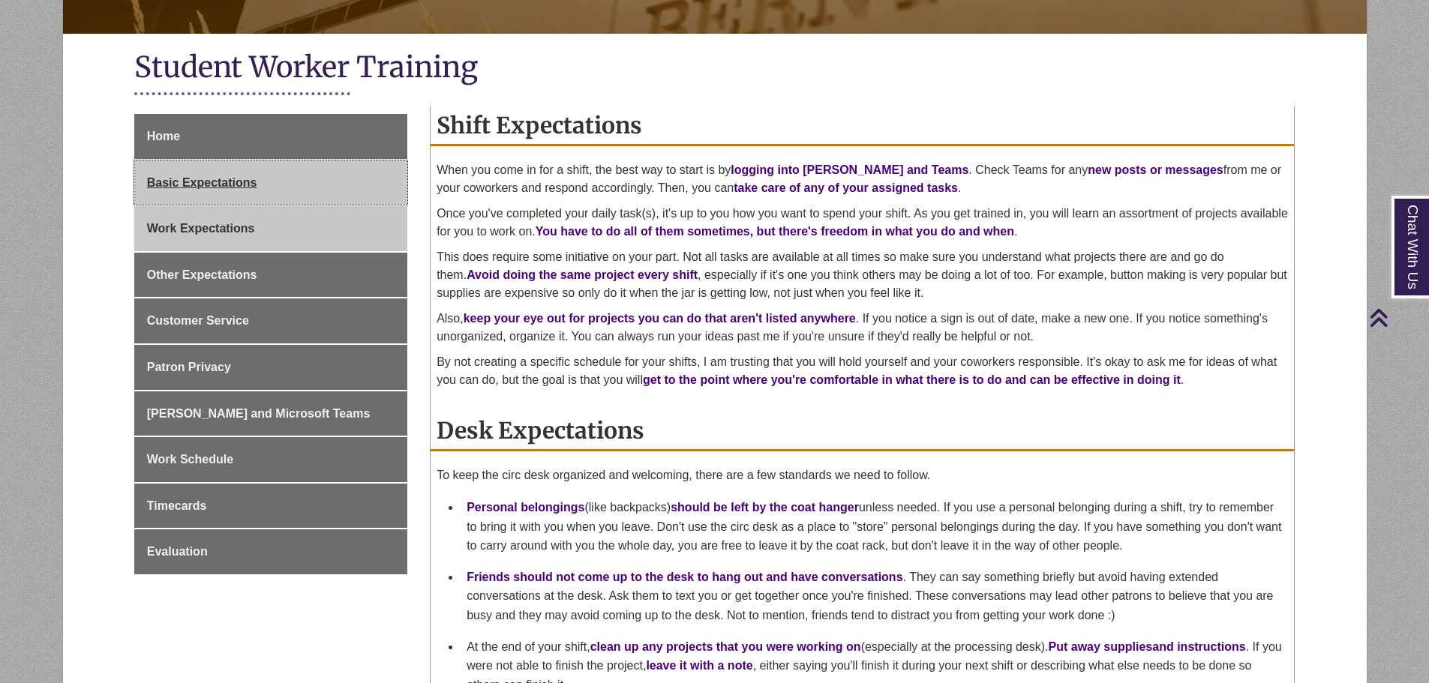
click at [281, 188] on link "Basic Expectations" at bounding box center [270, 183] width 273 height 45
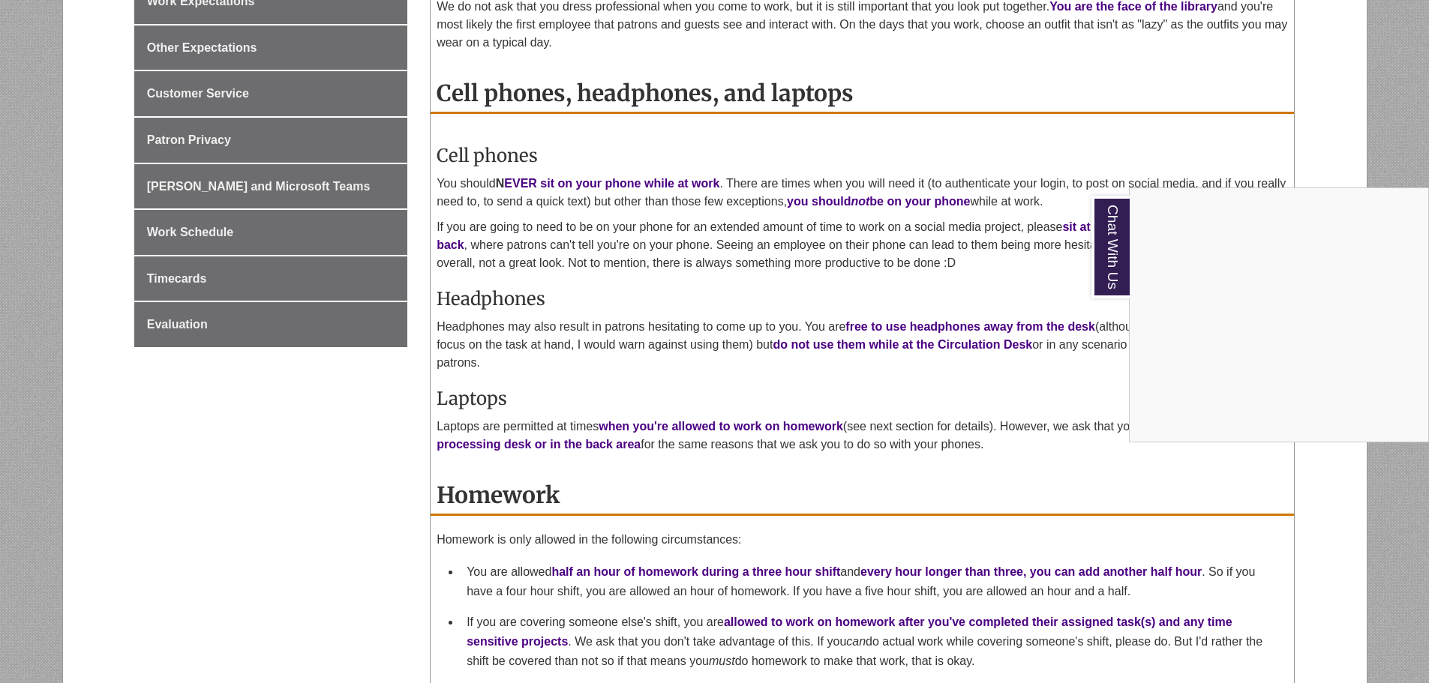
scroll to position [450, 0]
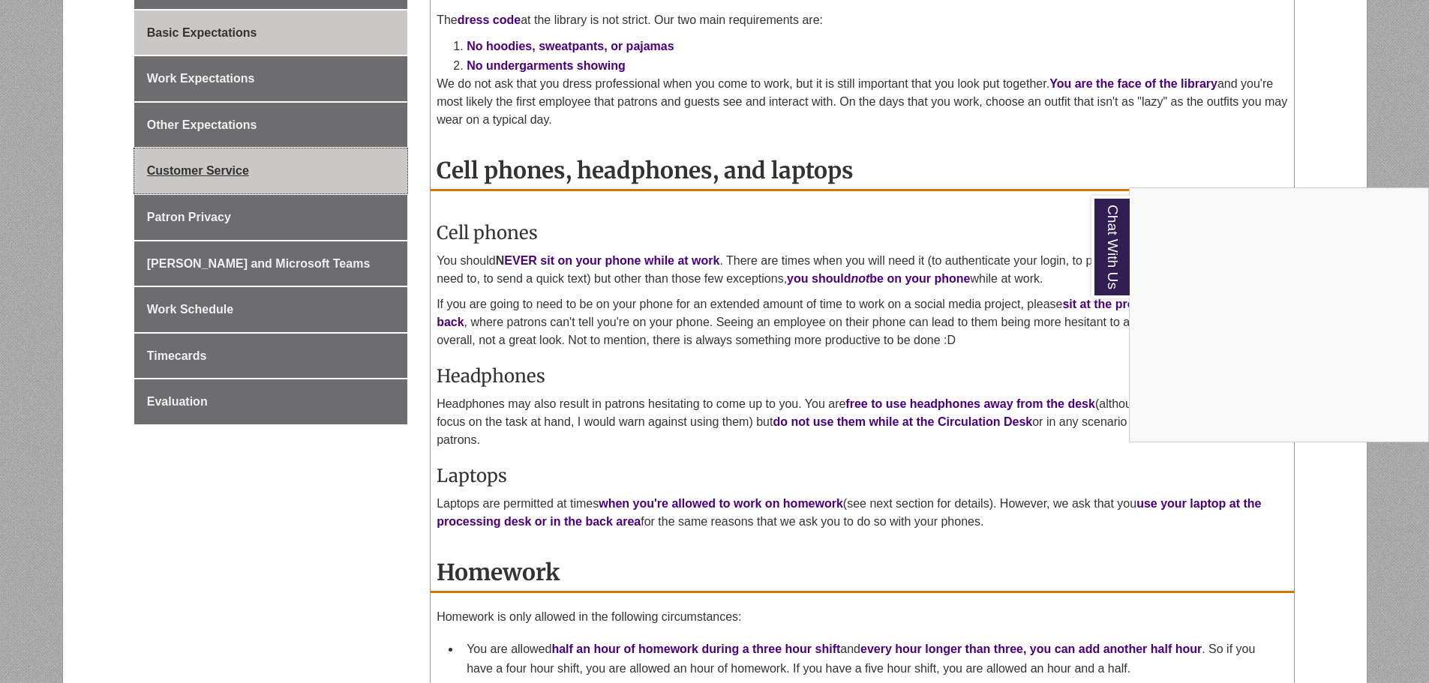
click at [280, 164] on div "Chat With Us" at bounding box center [714, 341] width 1429 height 683
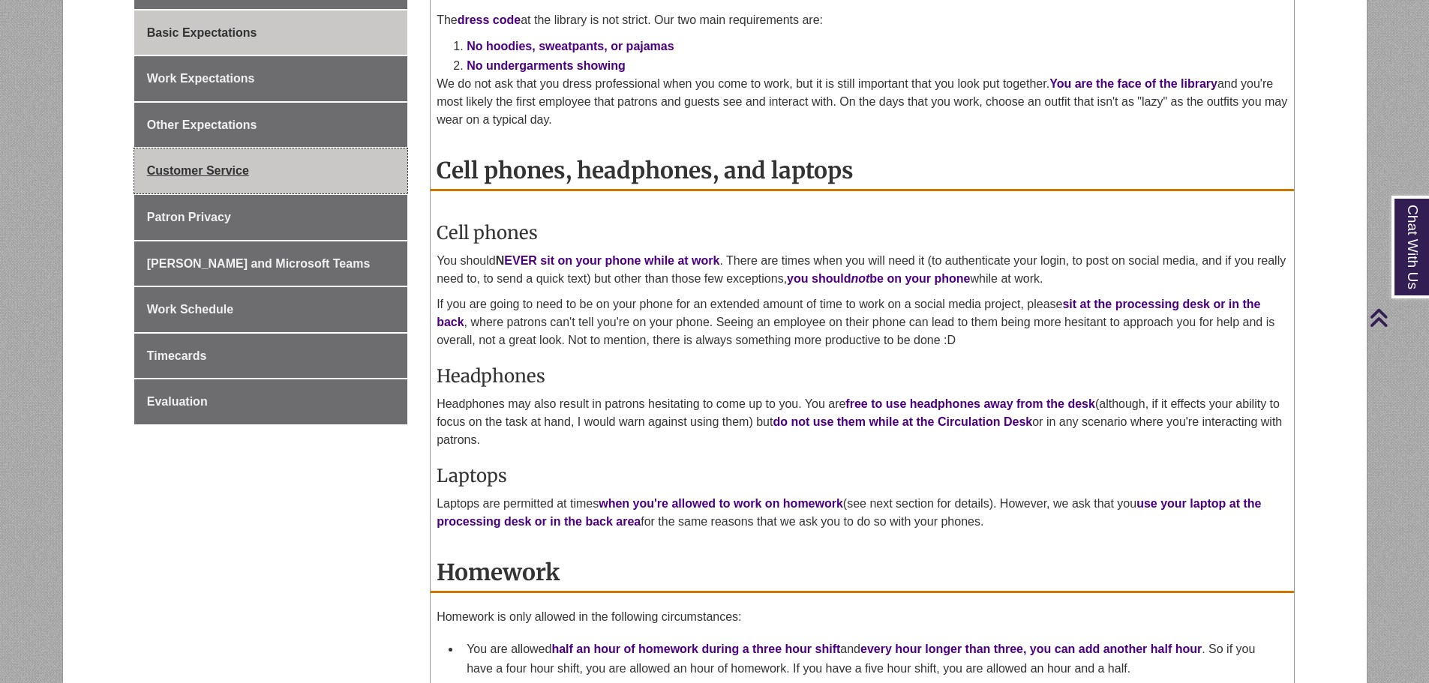
click at [280, 164] on link "Customer Service" at bounding box center [270, 171] width 273 height 45
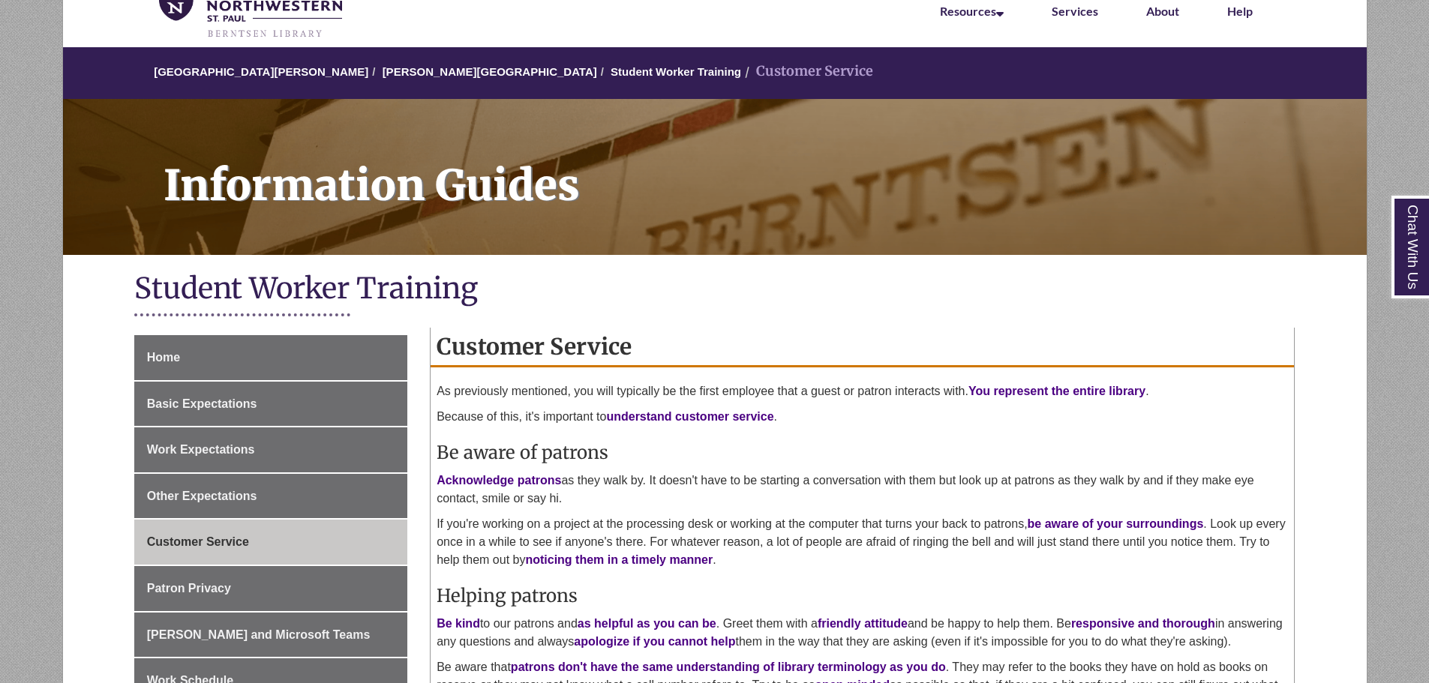
scroll to position [300, 0]
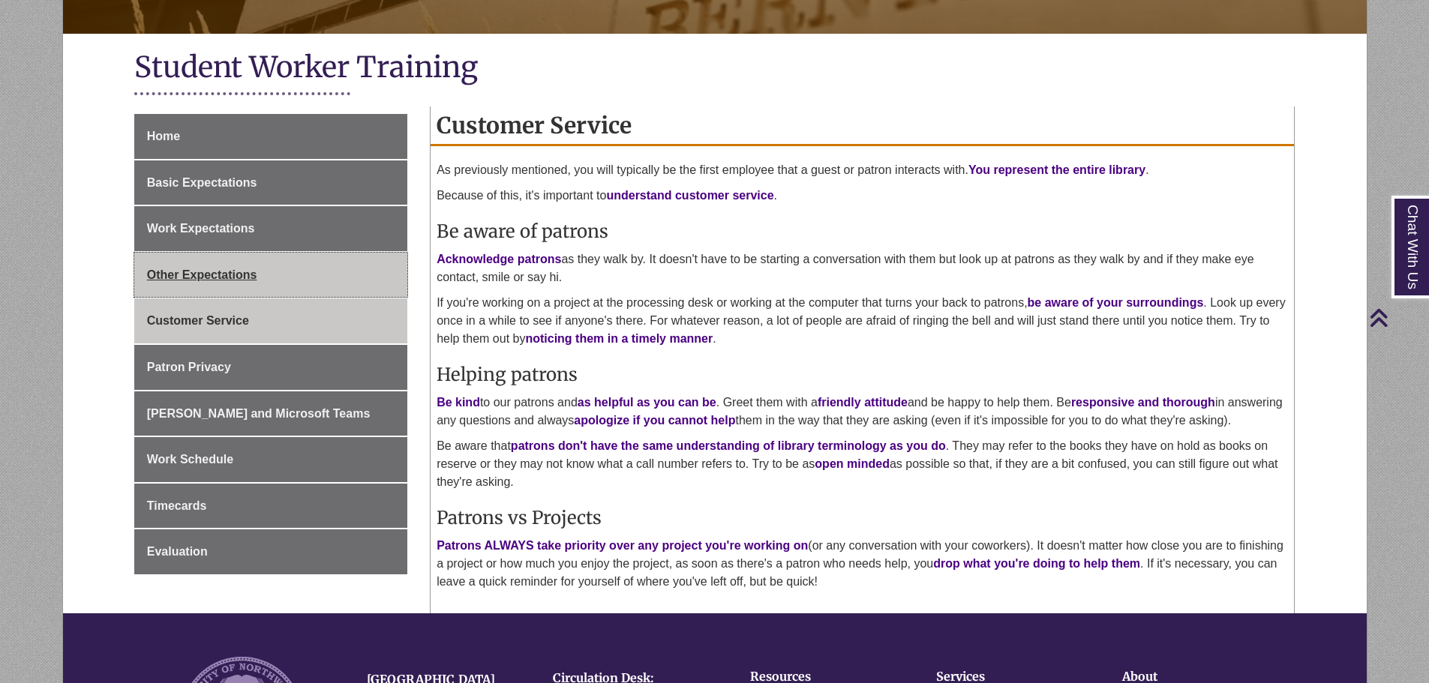
click at [323, 263] on link "Other Expectations" at bounding box center [270, 275] width 273 height 45
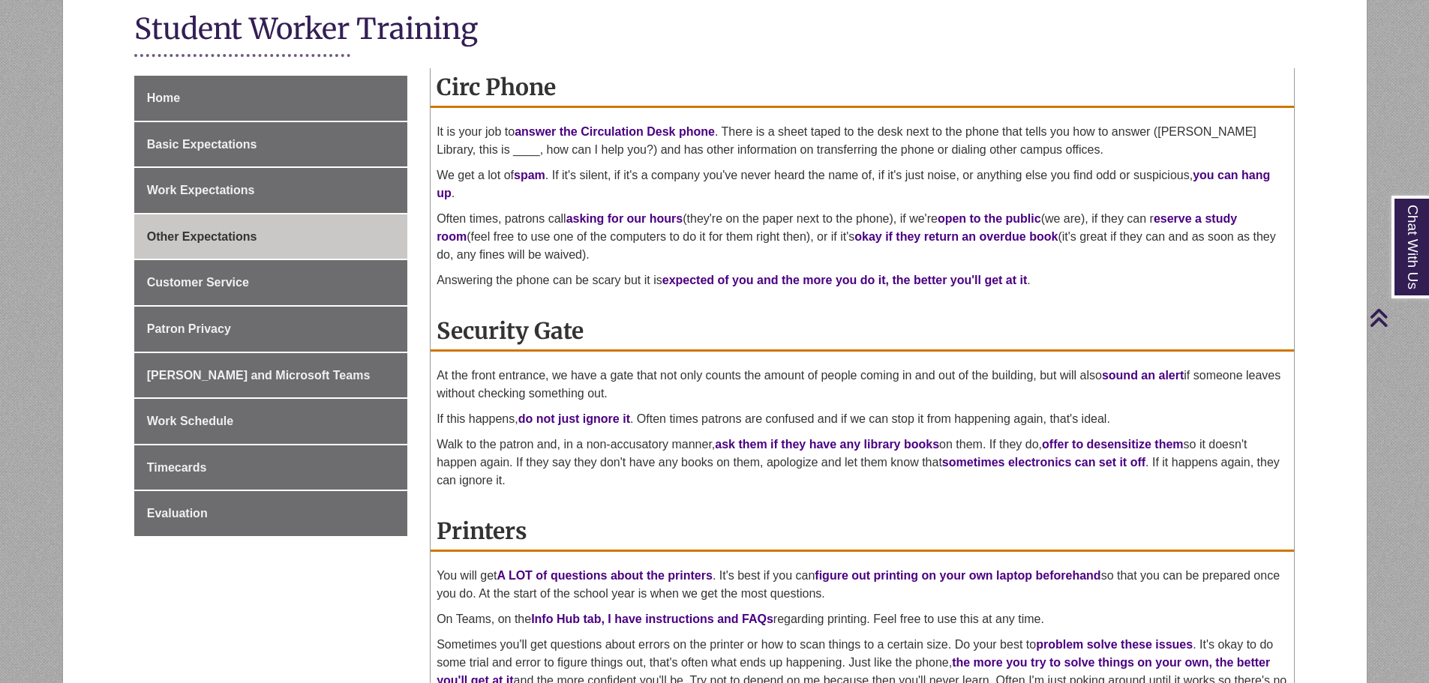
scroll to position [225, 0]
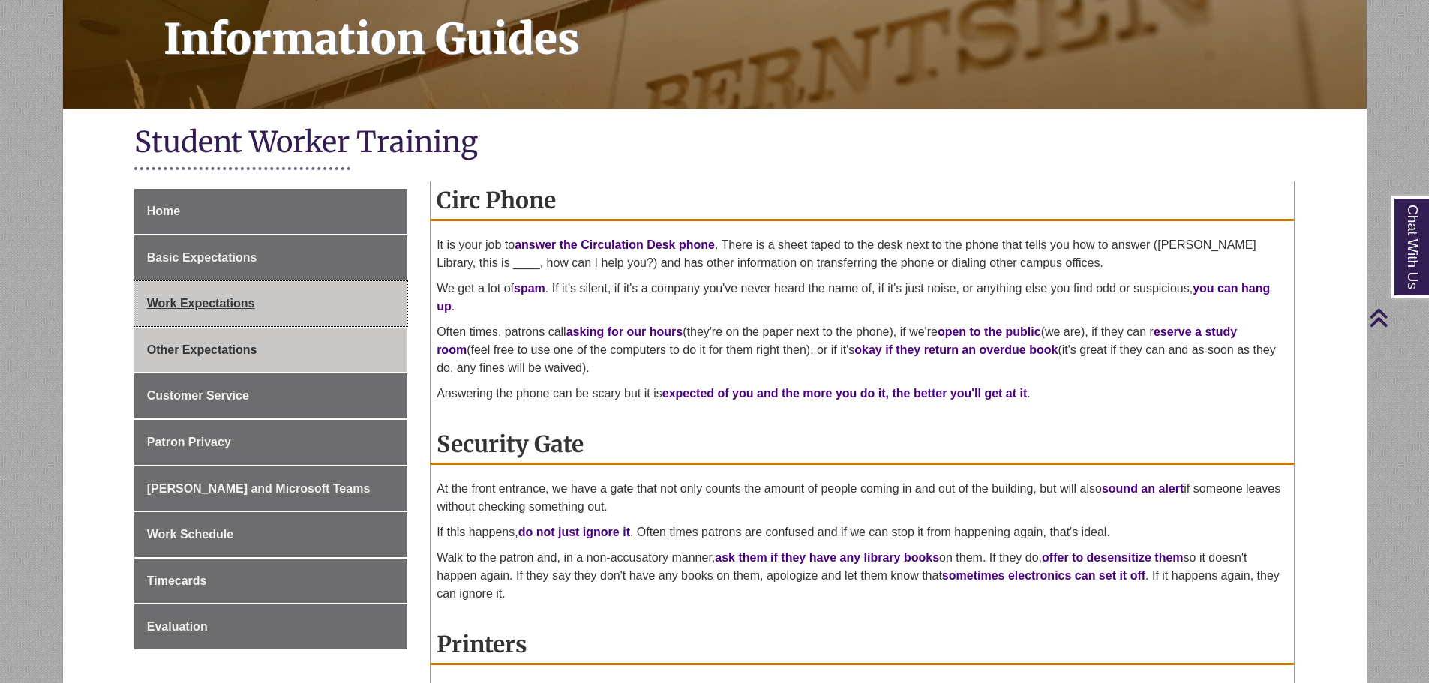
click at [268, 325] on link "Work Expectations" at bounding box center [270, 303] width 273 height 45
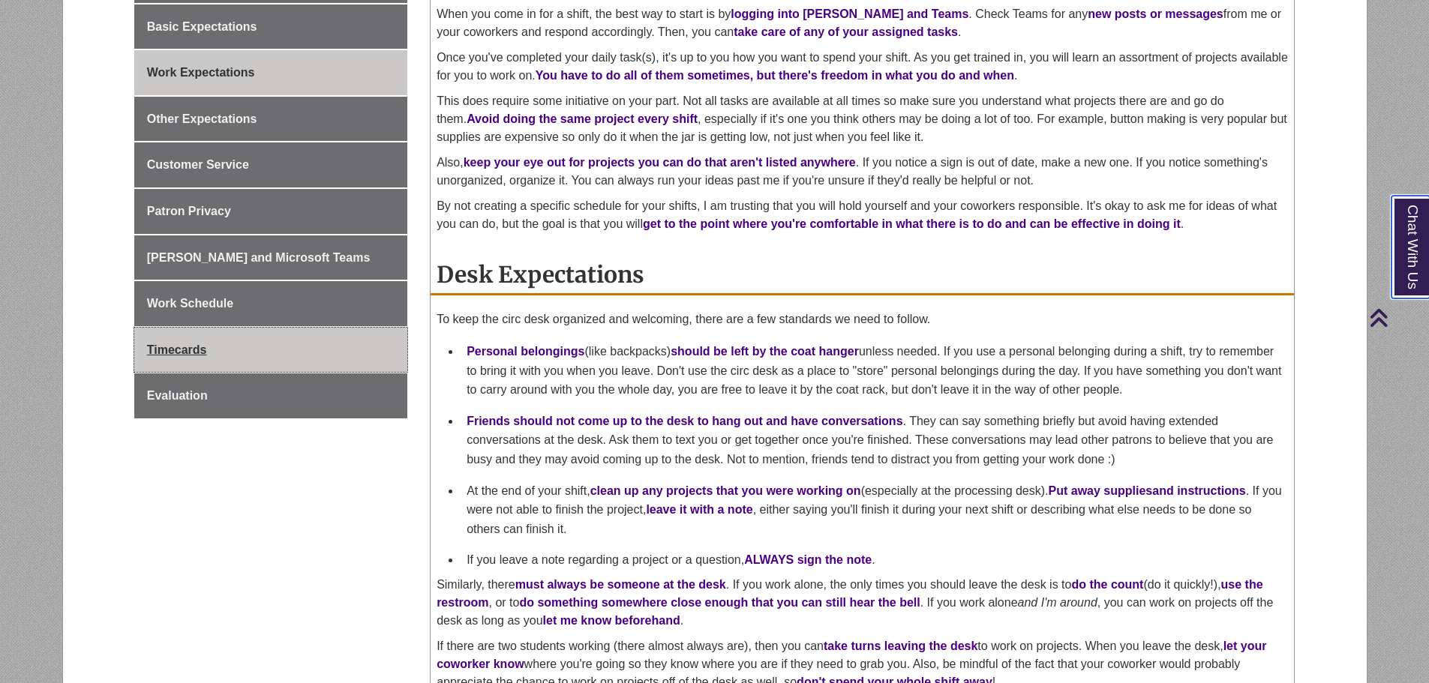
scroll to position [375, 0]
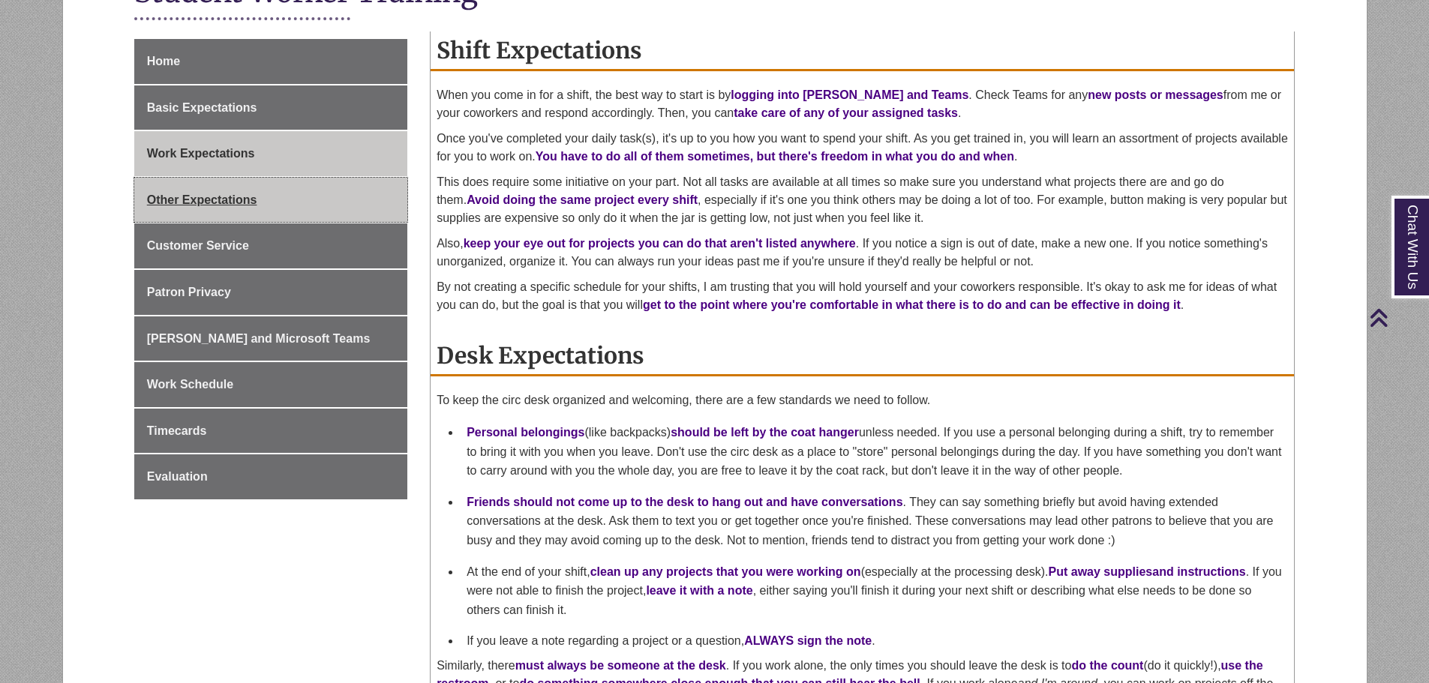
click at [261, 221] on link "Other Expectations" at bounding box center [270, 200] width 273 height 45
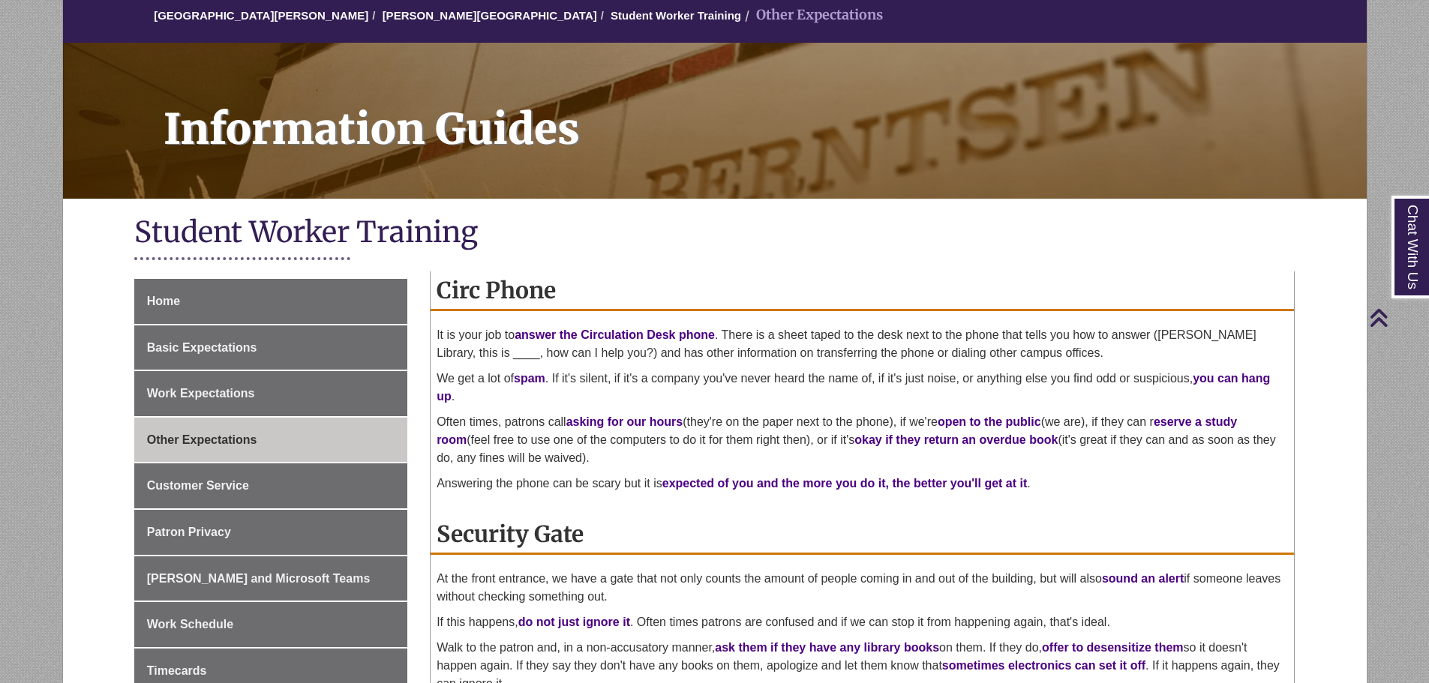
scroll to position [75, 0]
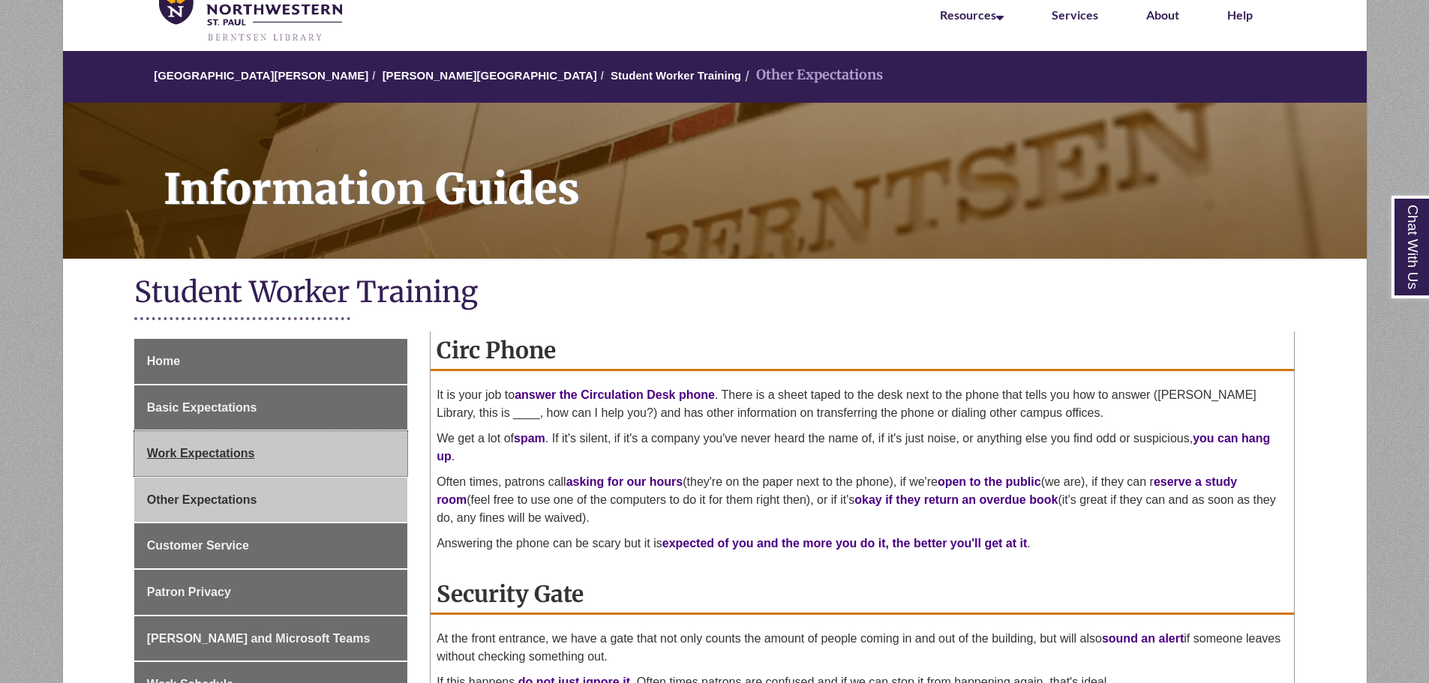
click at [269, 446] on link "Work Expectations" at bounding box center [270, 453] width 273 height 45
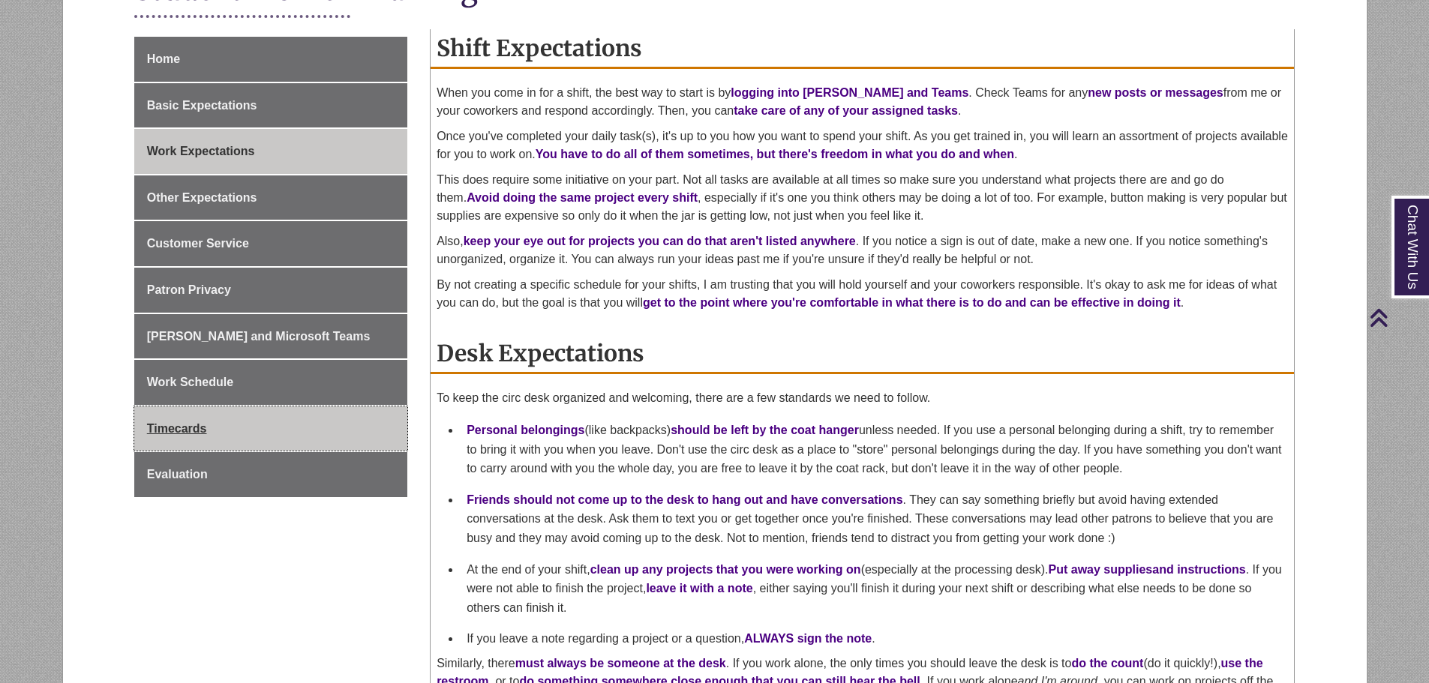
scroll to position [375, 0]
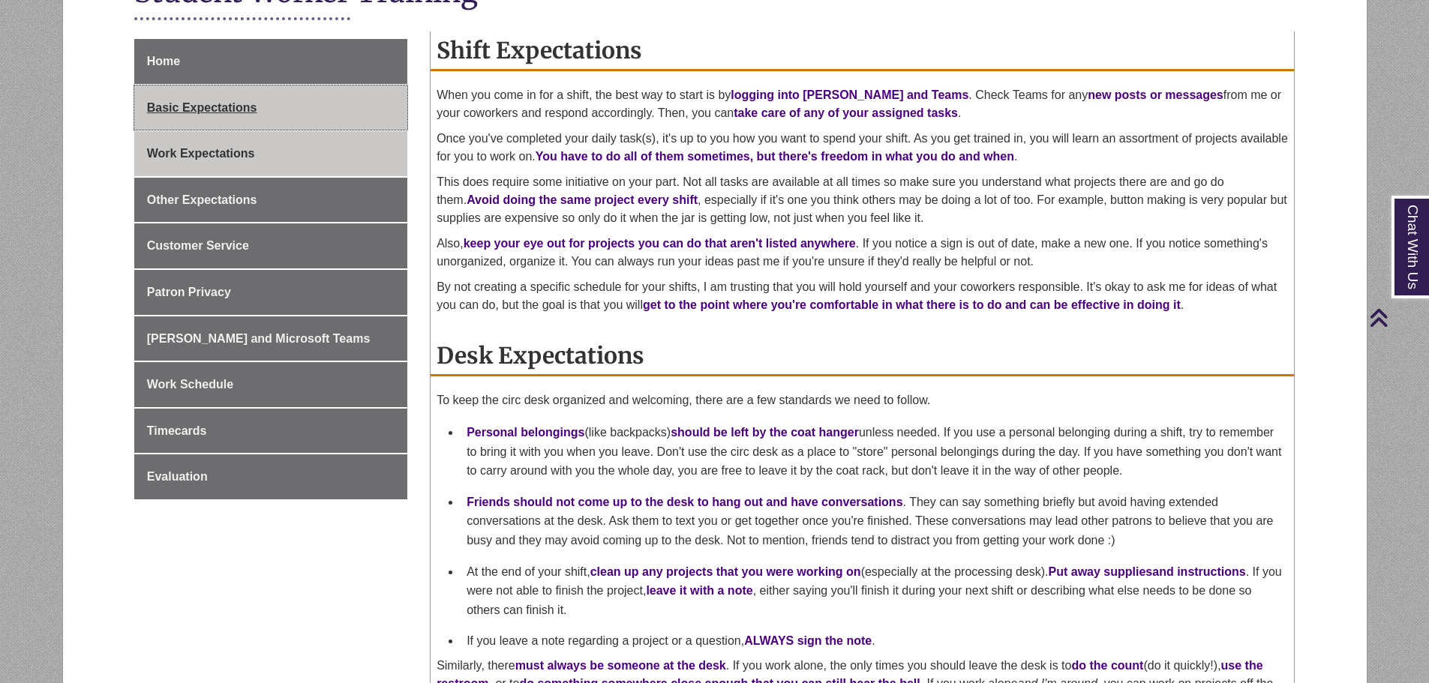
click at [262, 104] on link "Basic Expectations" at bounding box center [270, 108] width 273 height 45
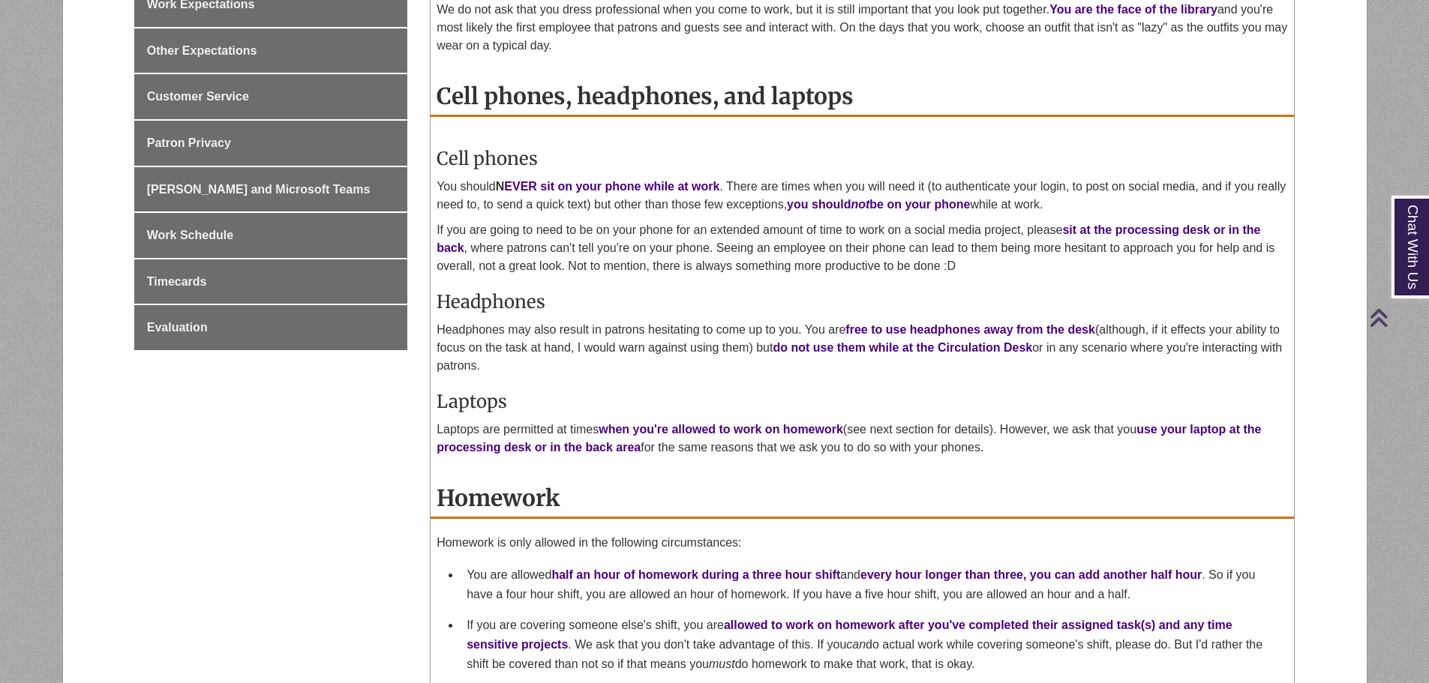
scroll to position [525, 0]
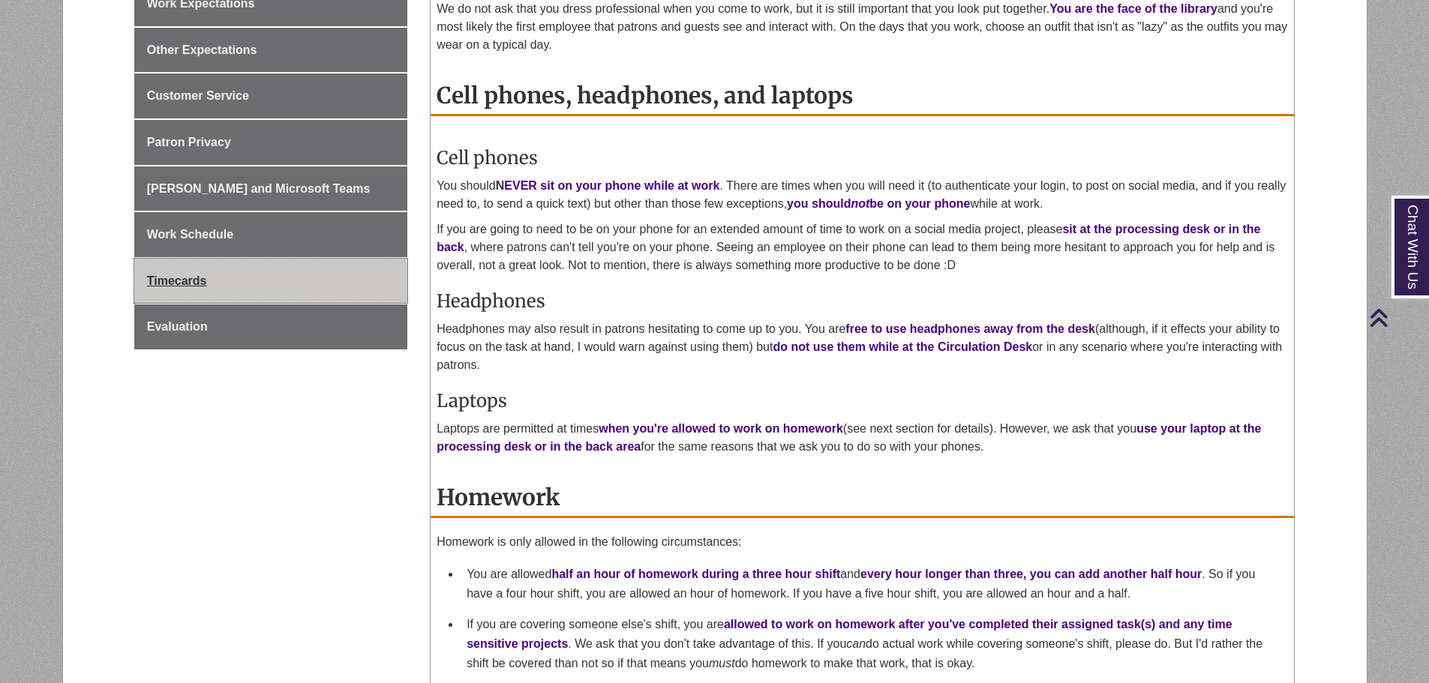
click at [175, 284] on span "Timecards" at bounding box center [177, 281] width 60 height 13
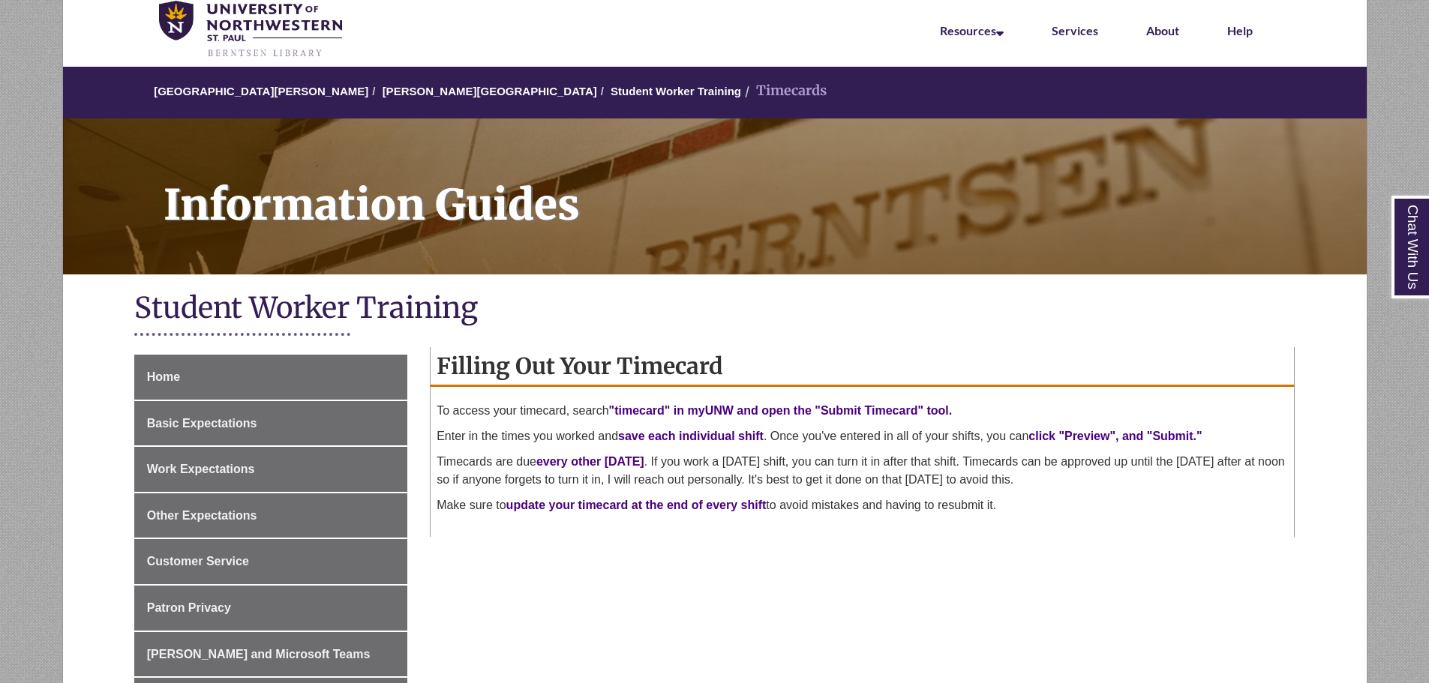
scroll to position [150, 0]
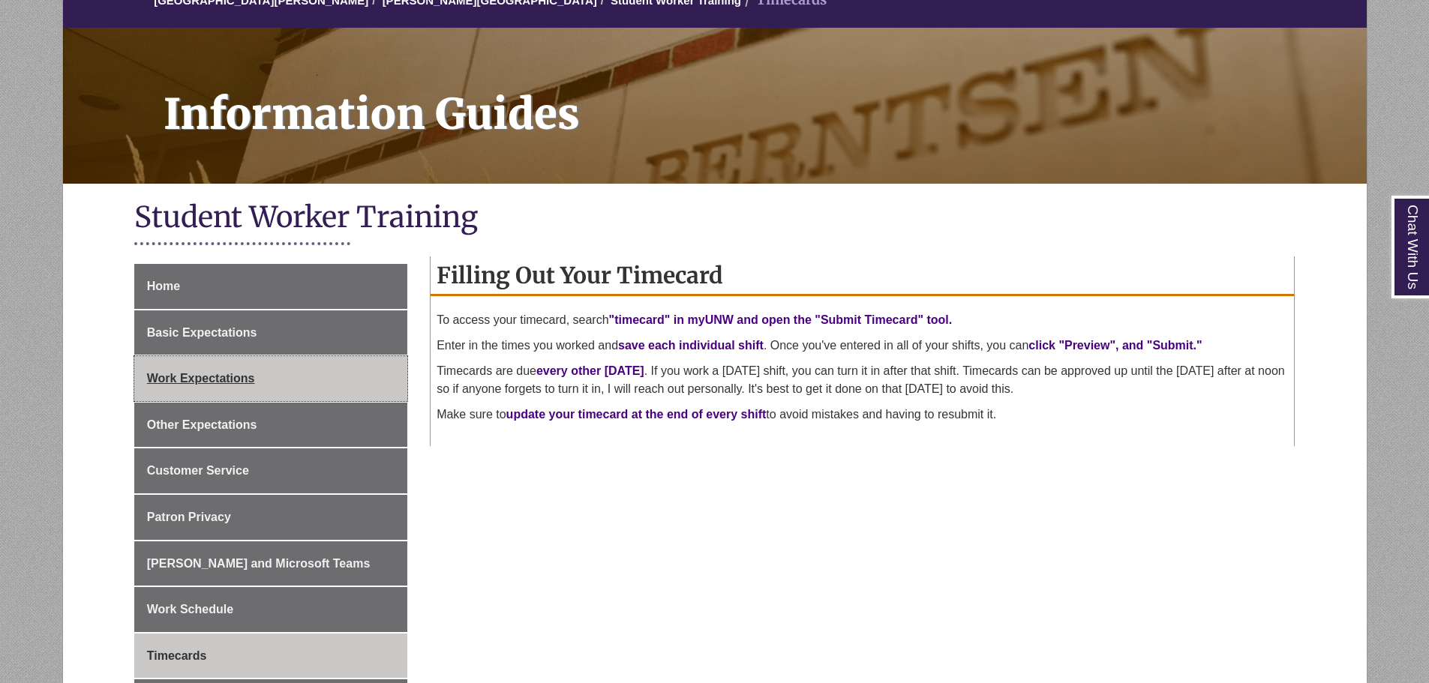
click at [291, 378] on link "Work Expectations" at bounding box center [270, 378] width 273 height 45
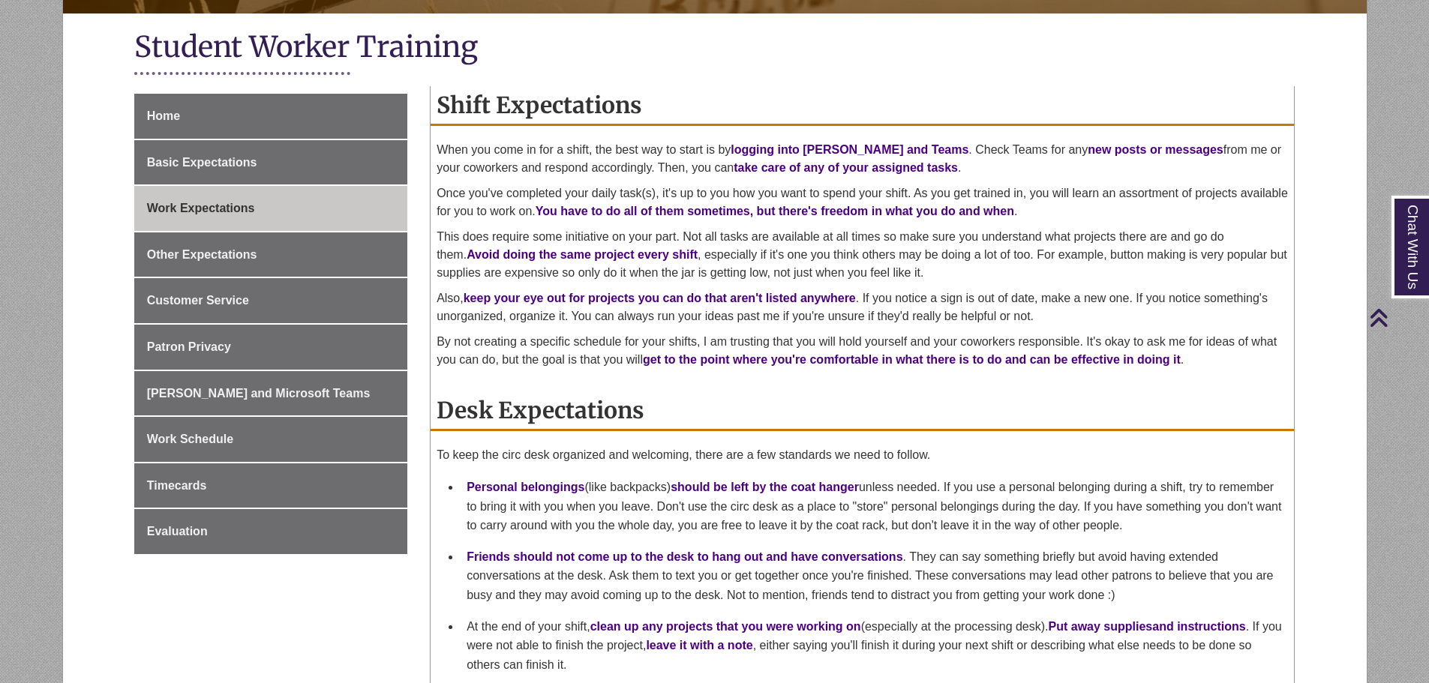
scroll to position [225, 0]
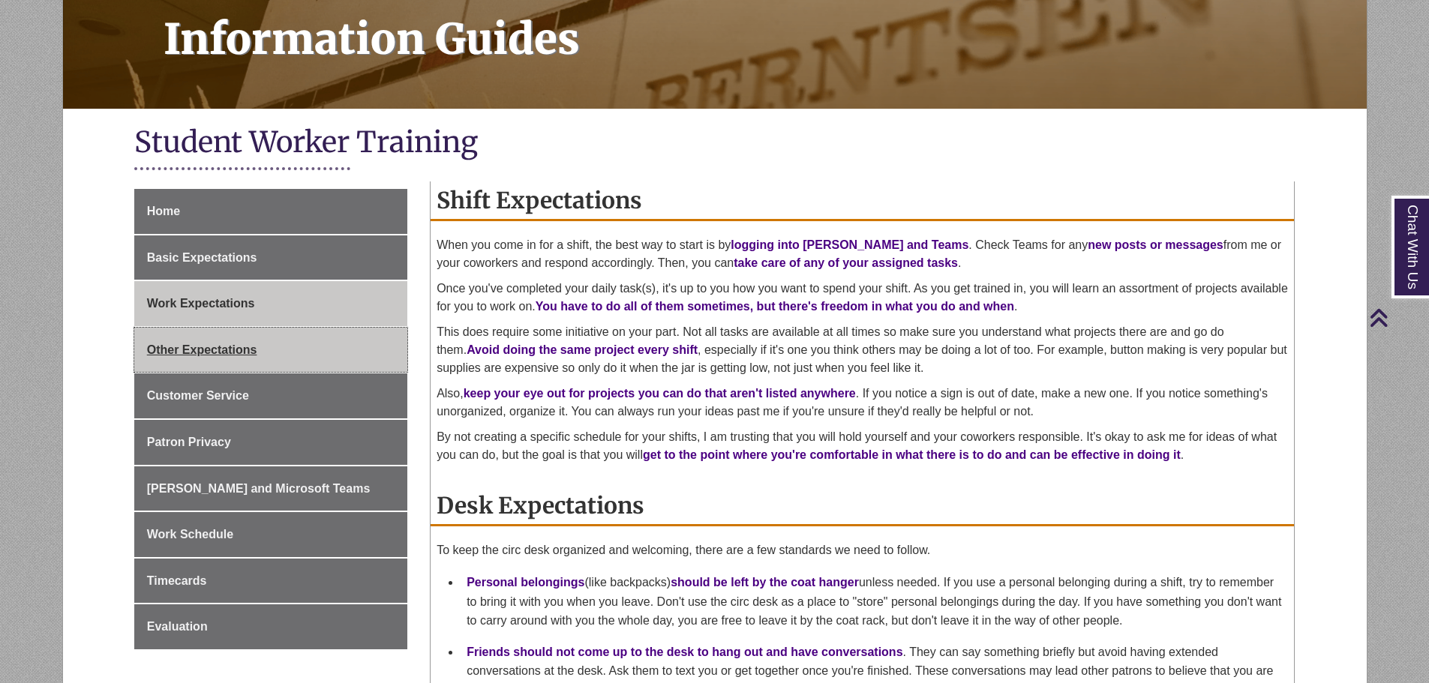
click at [336, 356] on link "Other Expectations" at bounding box center [270, 350] width 273 height 45
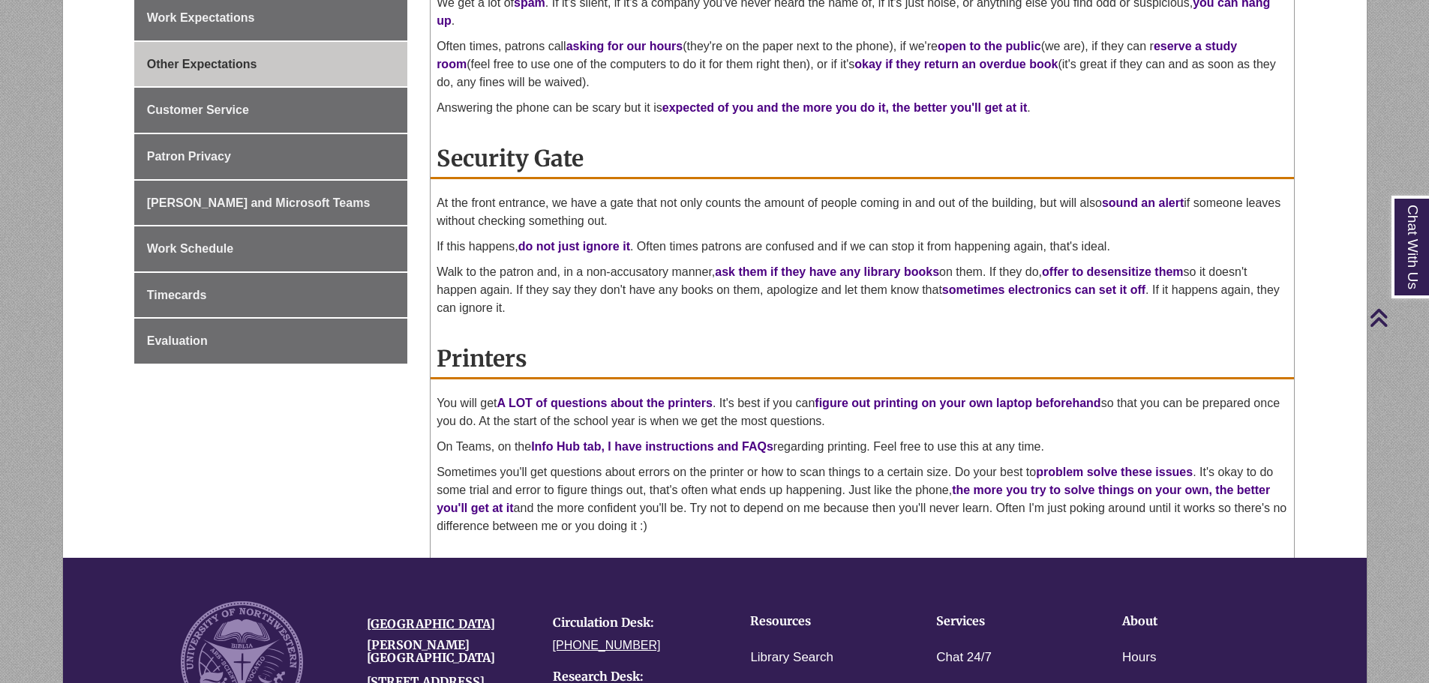
scroll to position [225, 0]
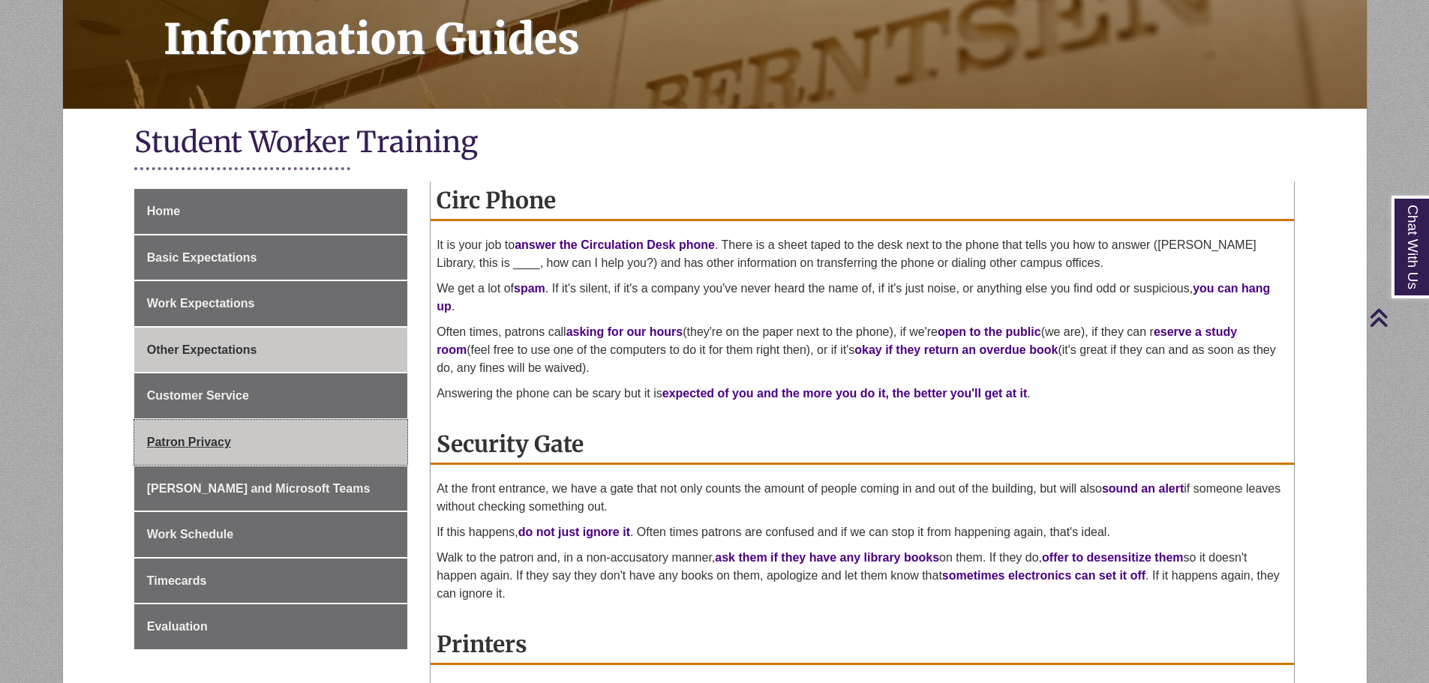
click at [331, 449] on link "Patron Privacy" at bounding box center [270, 442] width 273 height 45
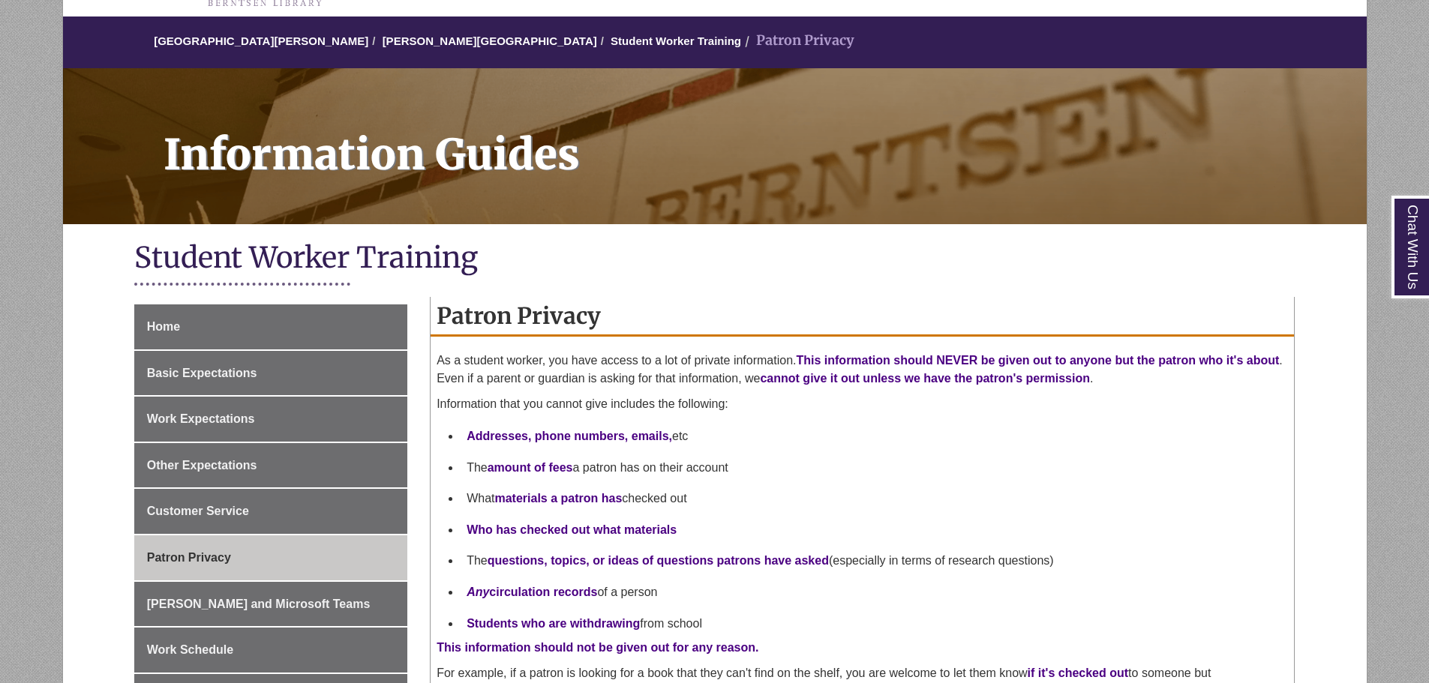
scroll to position [300, 0]
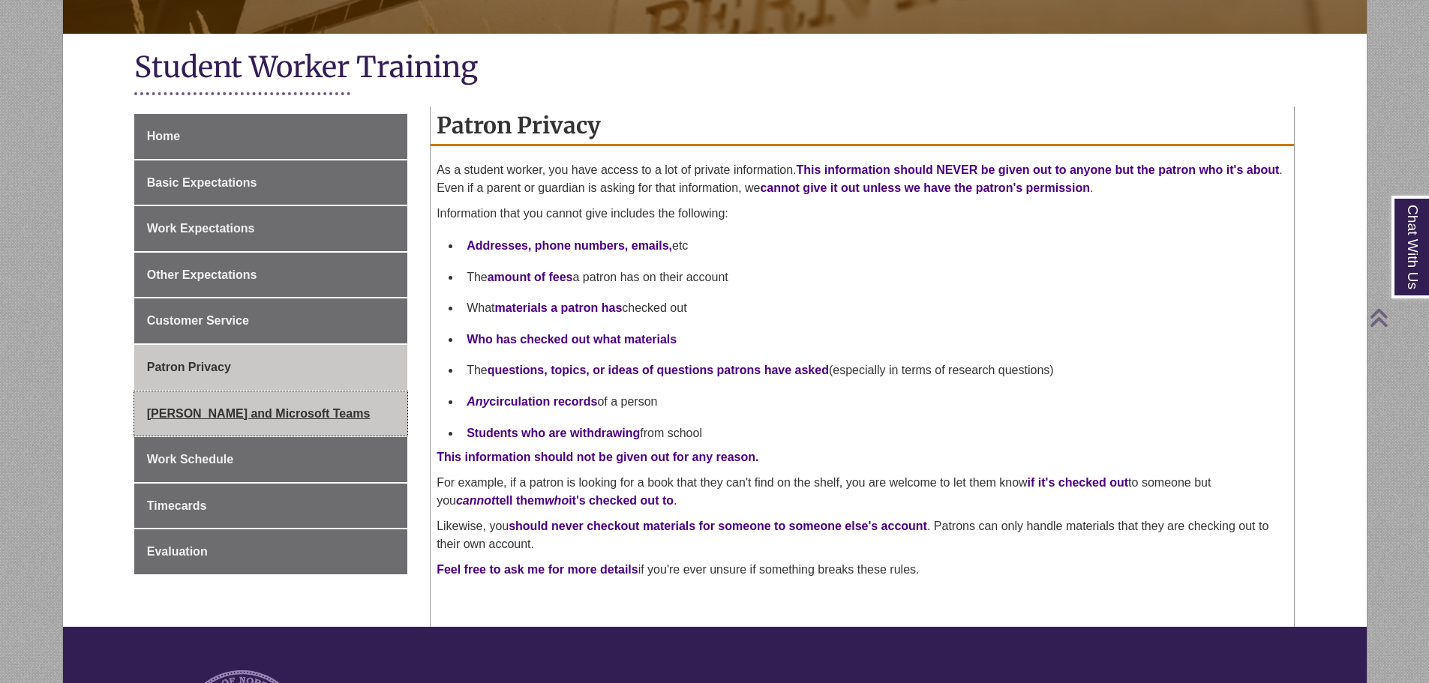
click at [271, 410] on span "[PERSON_NAME] and Microsoft Teams" at bounding box center [259, 413] width 224 height 13
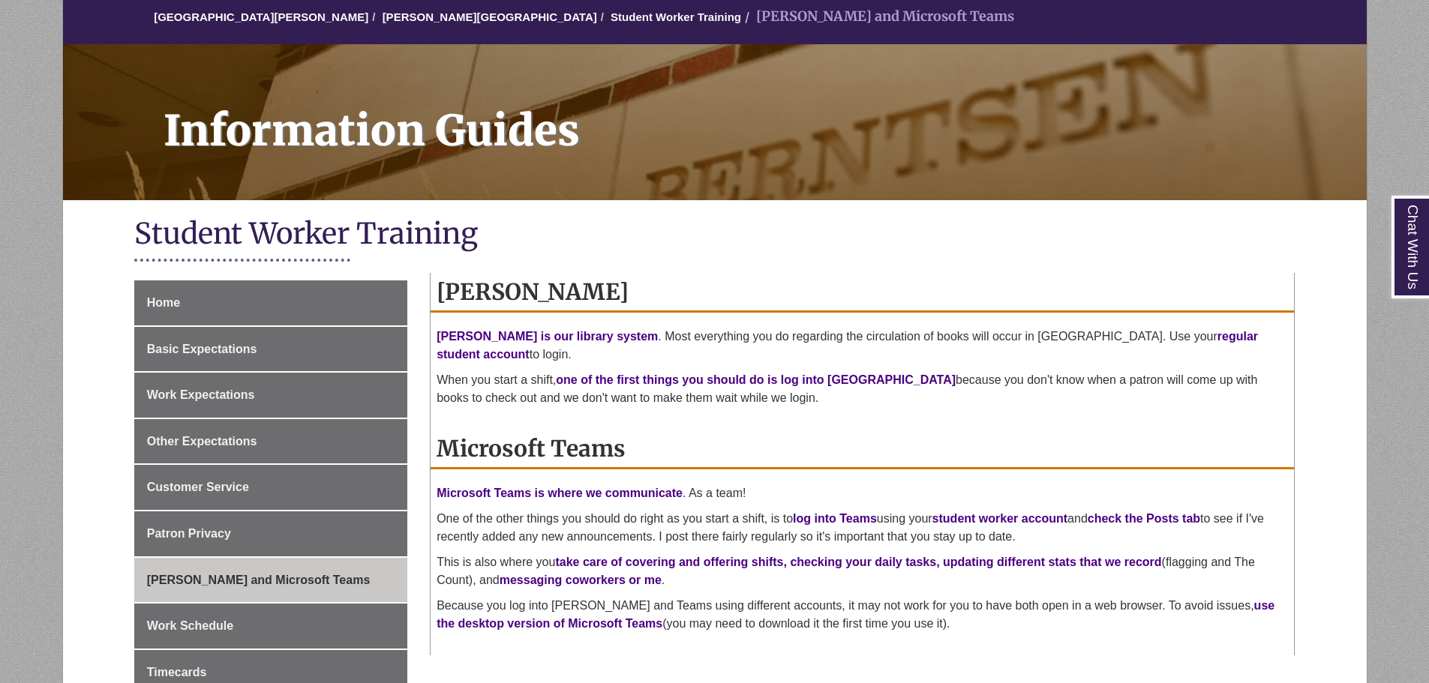
scroll to position [375, 0]
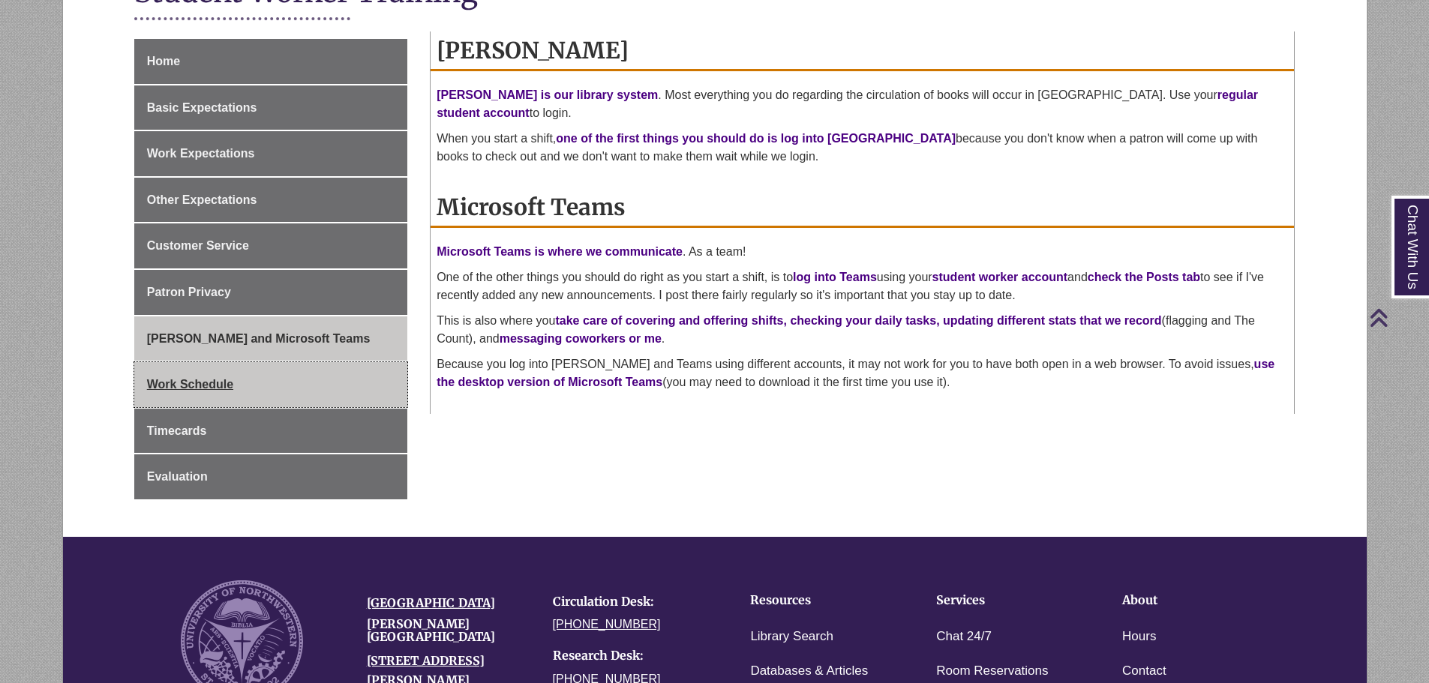
click at [358, 375] on link "Work Schedule" at bounding box center [270, 384] width 273 height 45
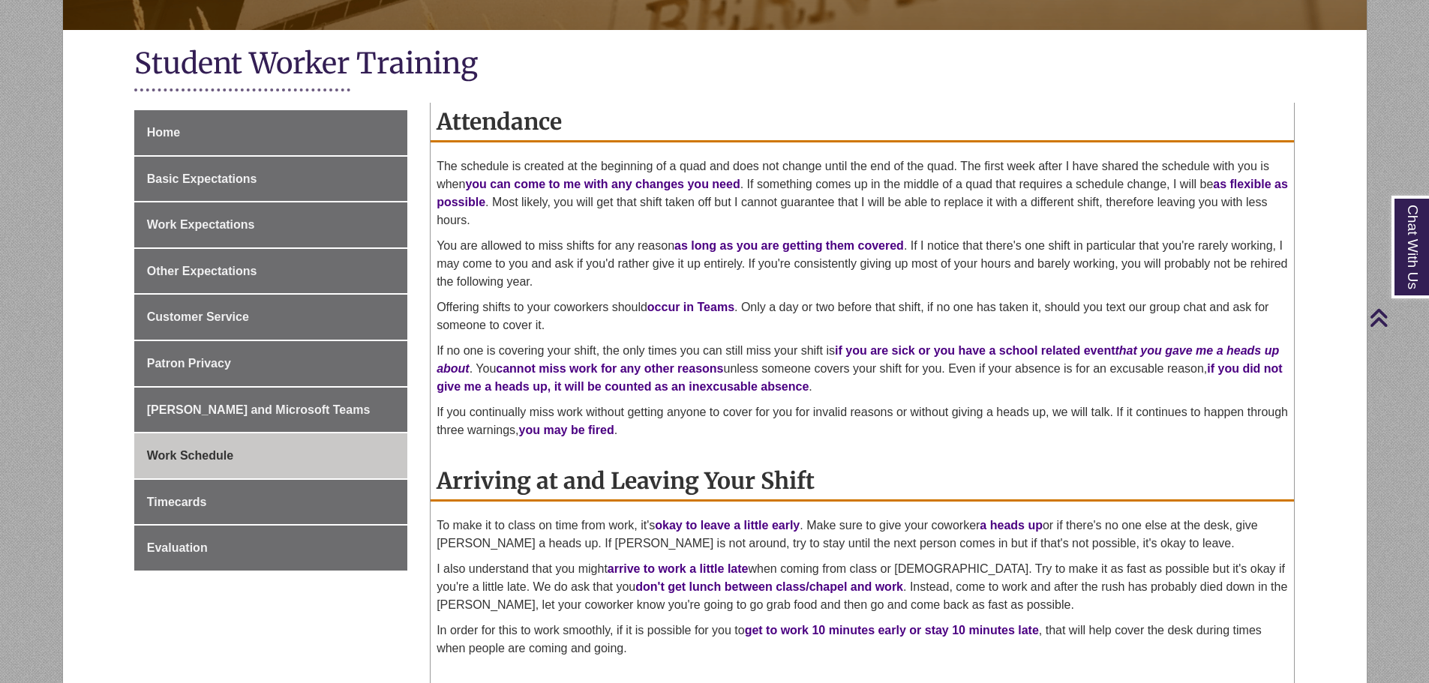
scroll to position [300, 0]
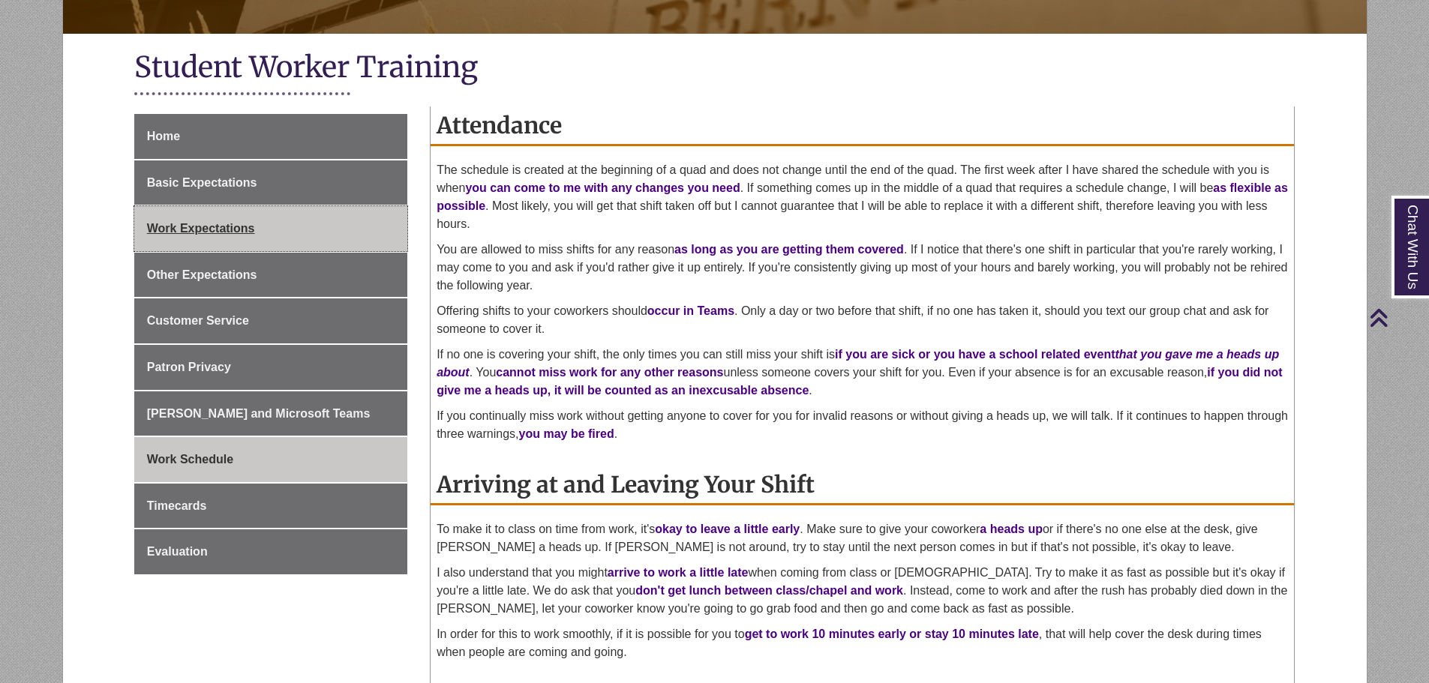
click at [236, 224] on span "Work Expectations" at bounding box center [201, 228] width 108 height 13
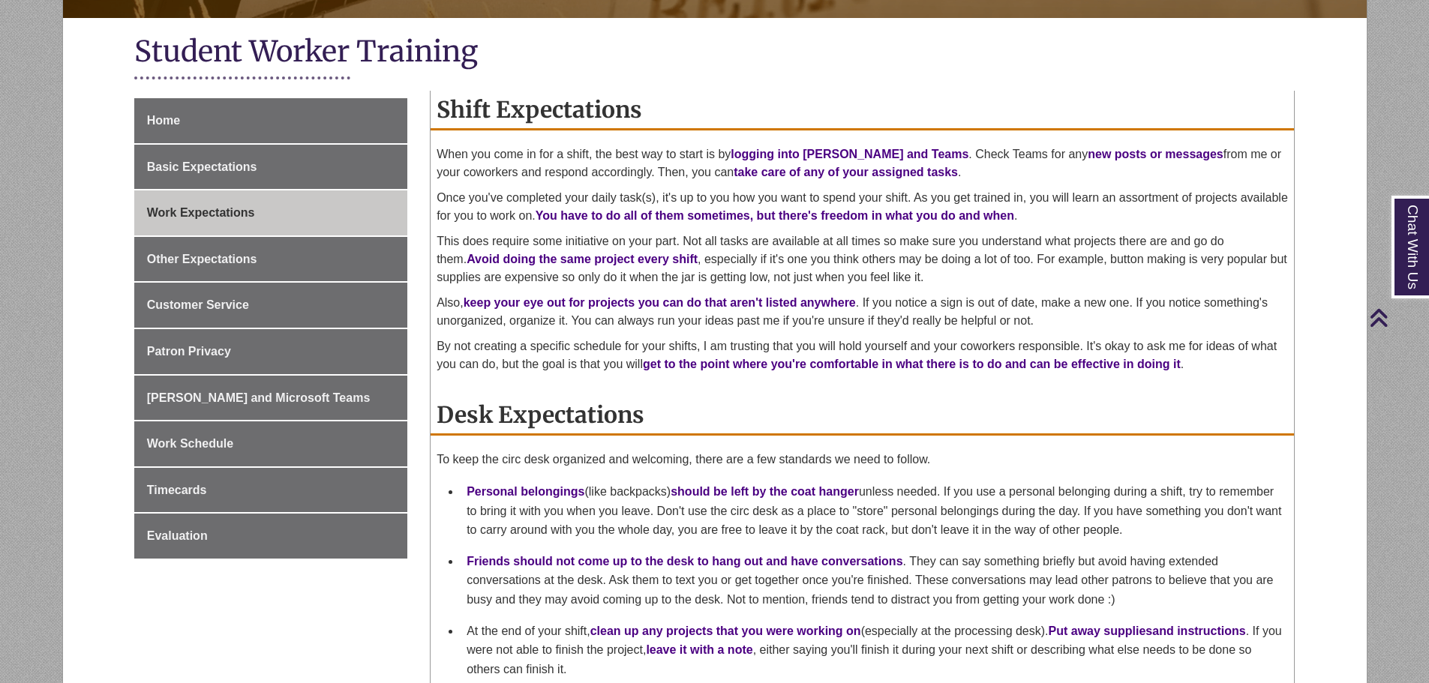
scroll to position [150, 0]
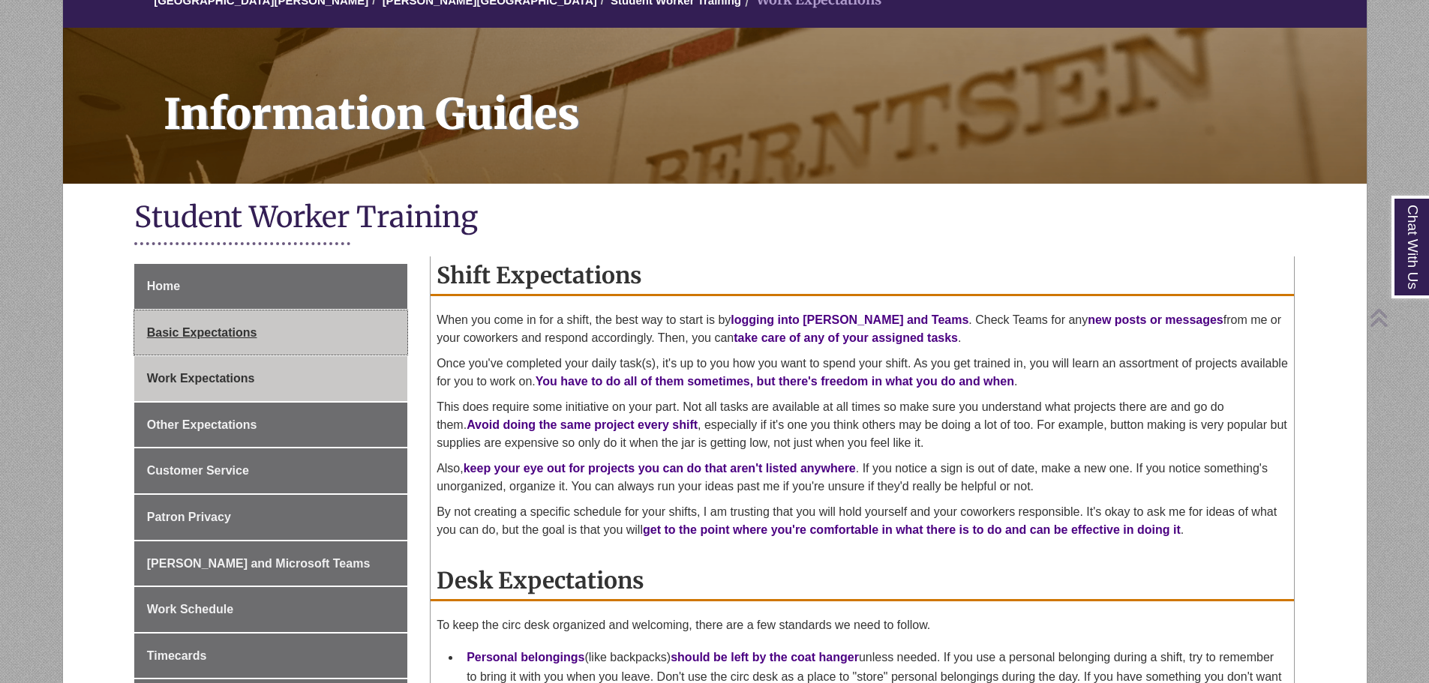
click at [210, 335] on span "Basic Expectations" at bounding box center [202, 332] width 110 height 13
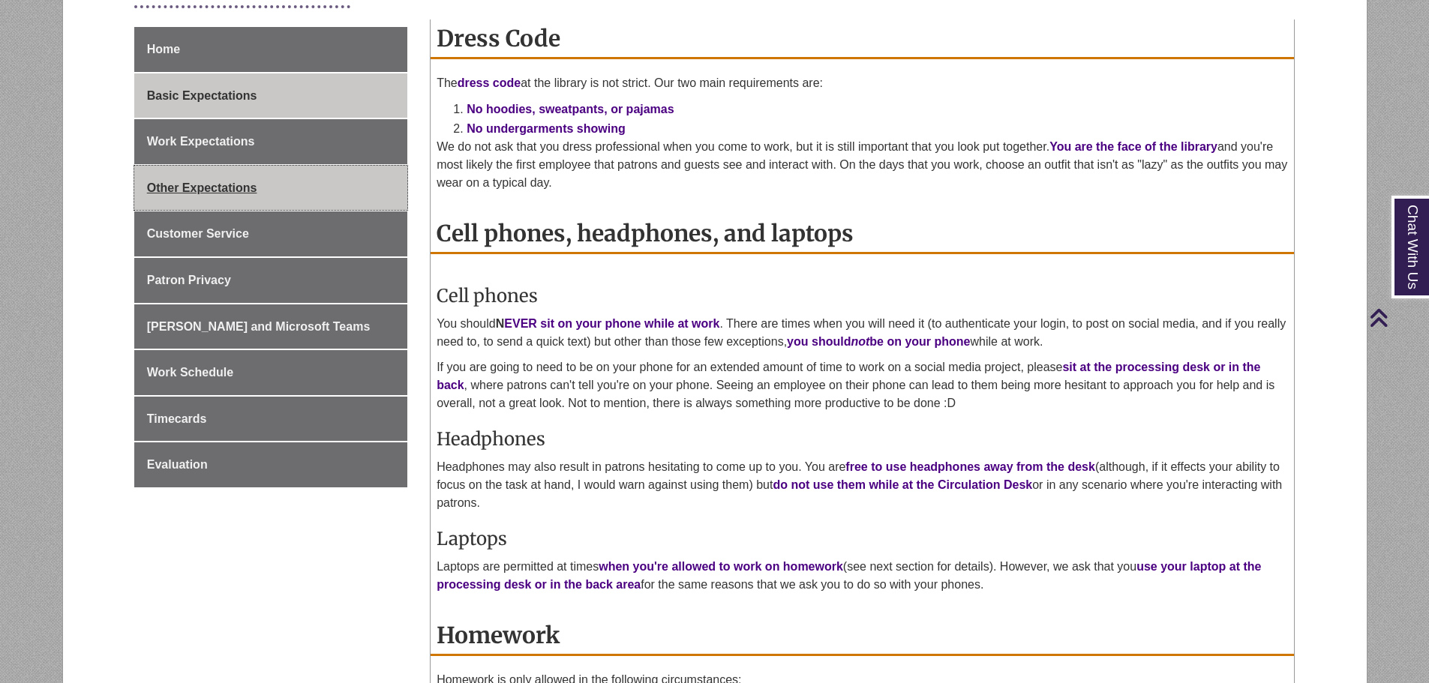
scroll to position [375, 0]
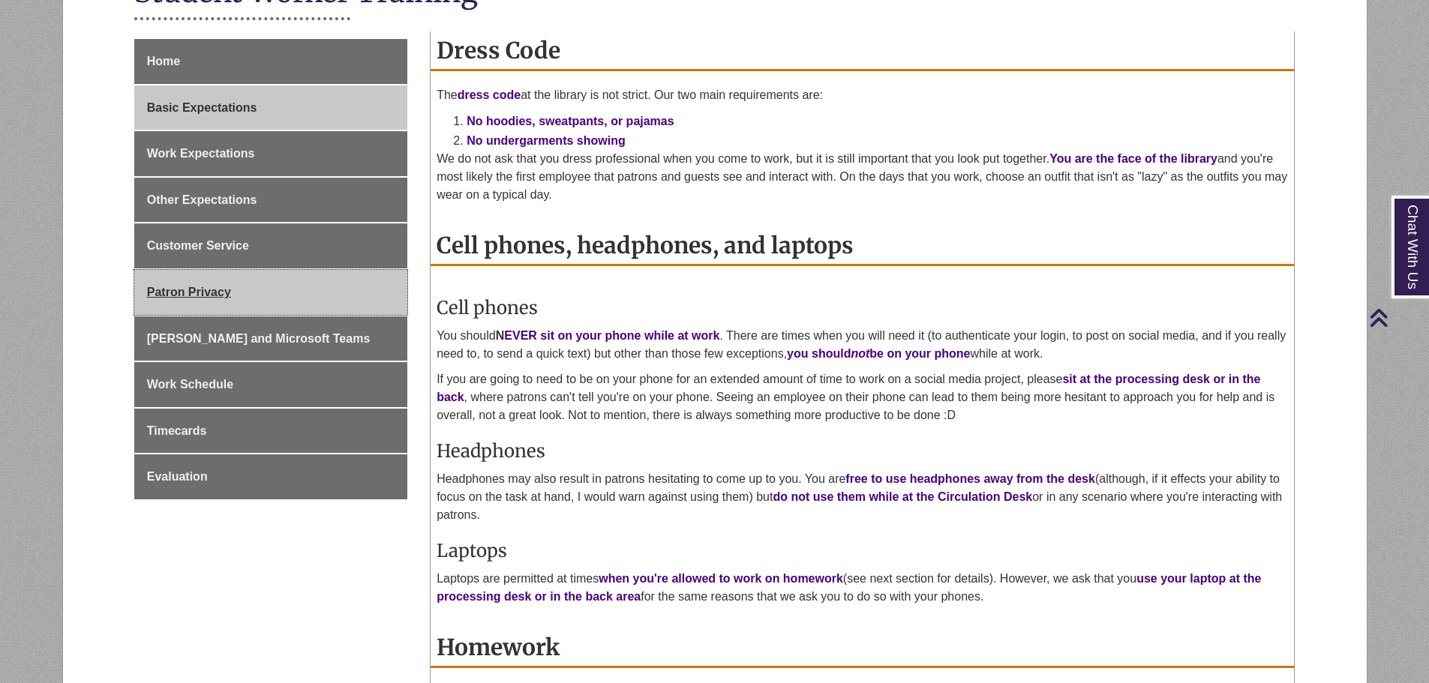
click at [278, 296] on link "Patron Privacy" at bounding box center [270, 292] width 273 height 45
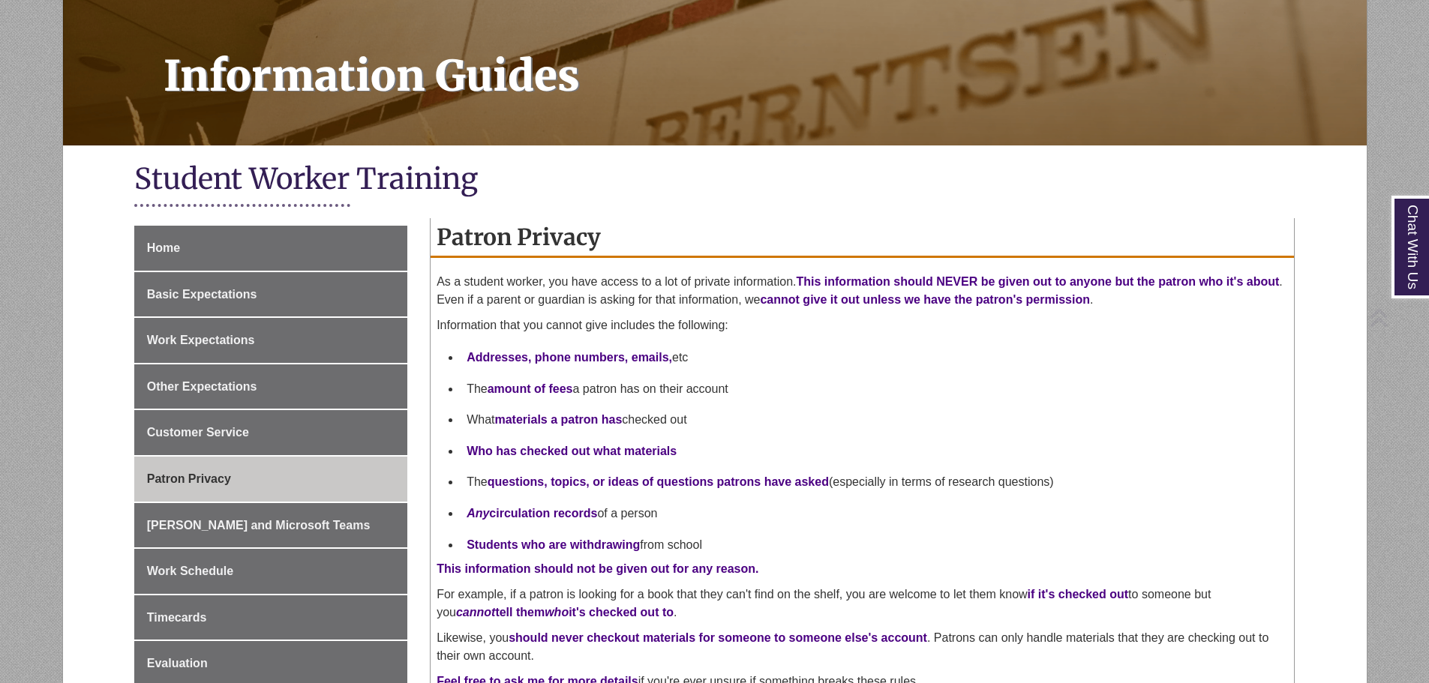
scroll to position [225, 0]
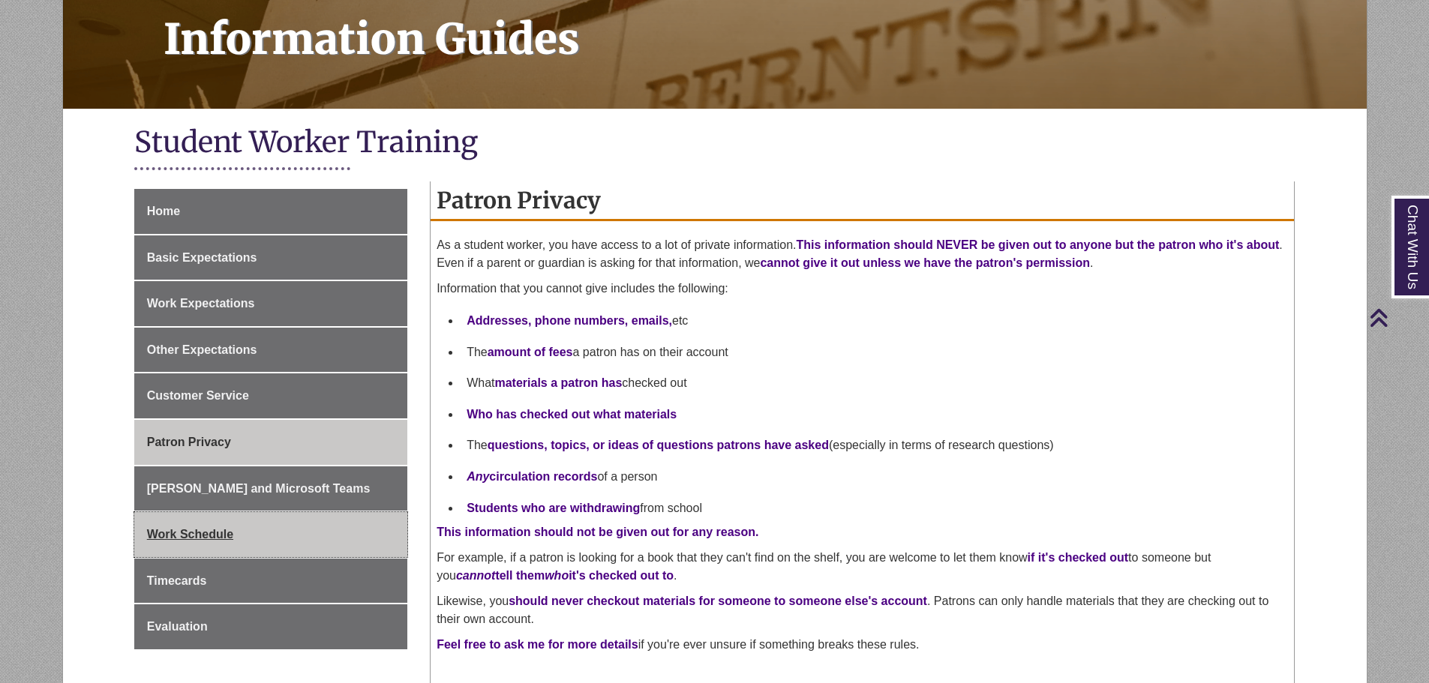
click at [194, 538] on span "Work Schedule" at bounding box center [190, 534] width 86 height 13
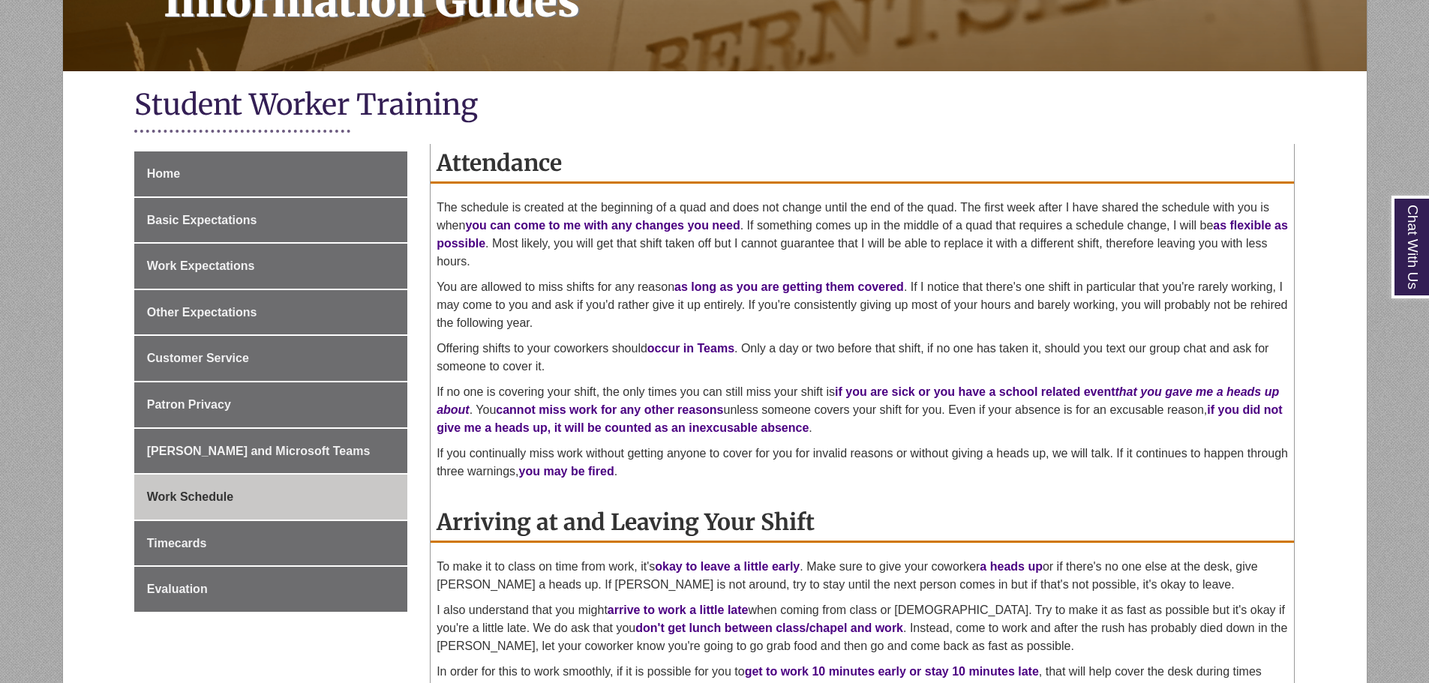
scroll to position [300, 0]
